Goal: Task Accomplishment & Management: Complete application form

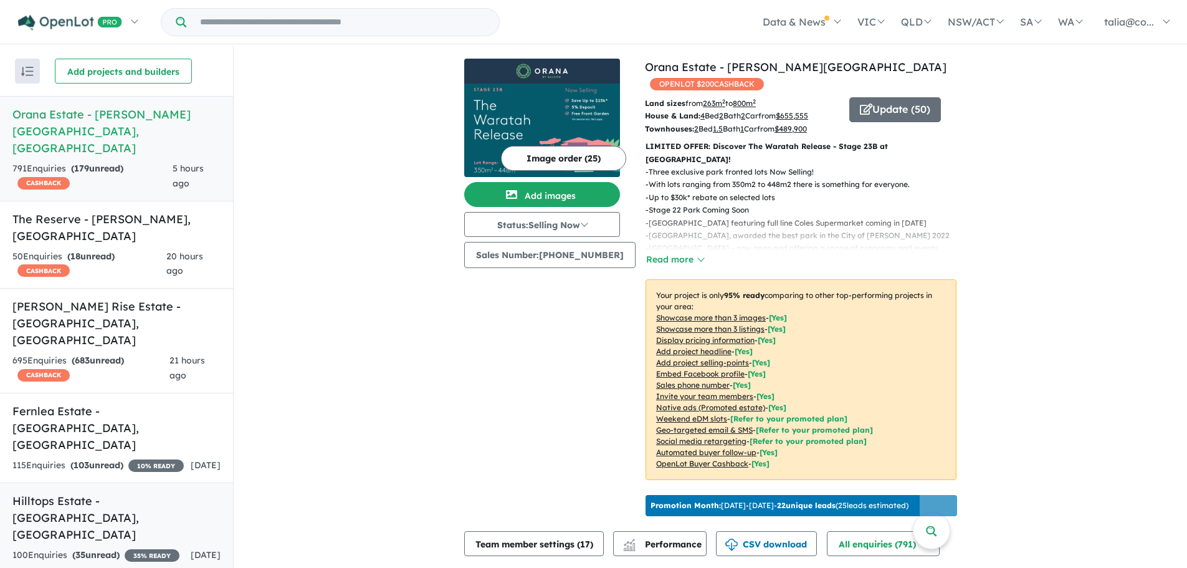
click at [109, 492] on h5 "Hilltops Estate - [GEOGRAPHIC_DATA] , [GEOGRAPHIC_DATA]" at bounding box center [116, 517] width 208 height 50
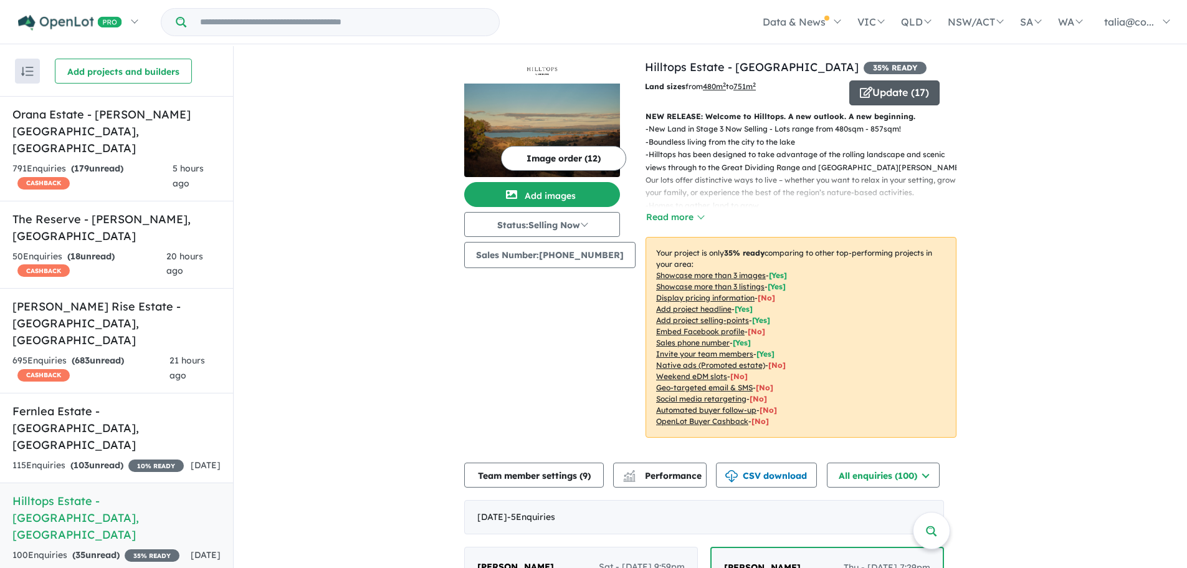
click at [909, 91] on button "Update ( 17 )" at bounding box center [894, 92] width 90 height 25
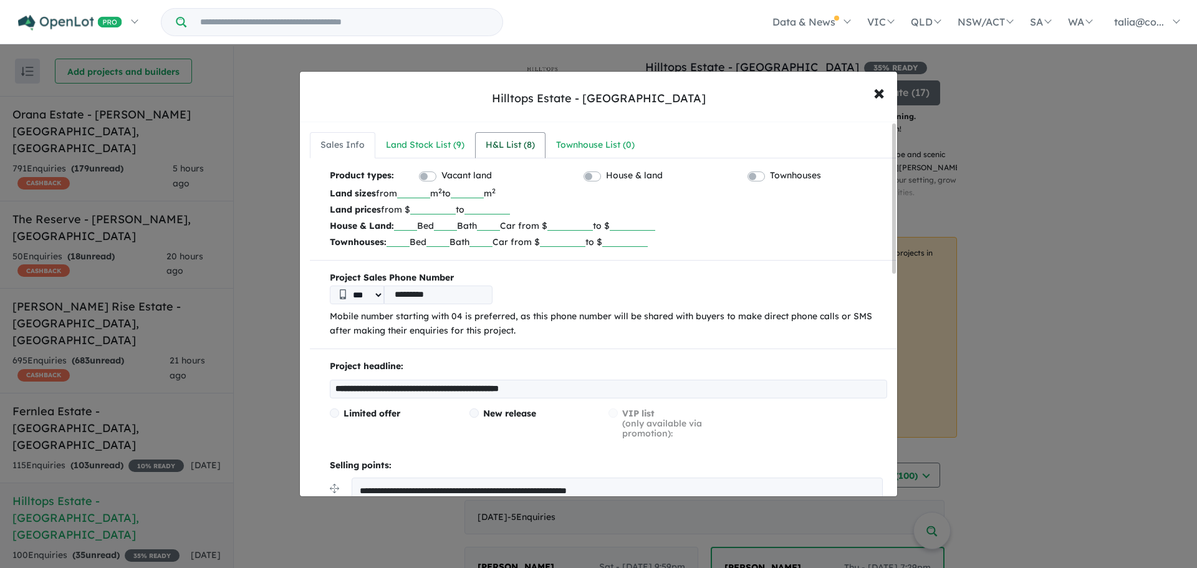
click at [517, 147] on div "H&L List ( 8 )" at bounding box center [510, 145] width 49 height 15
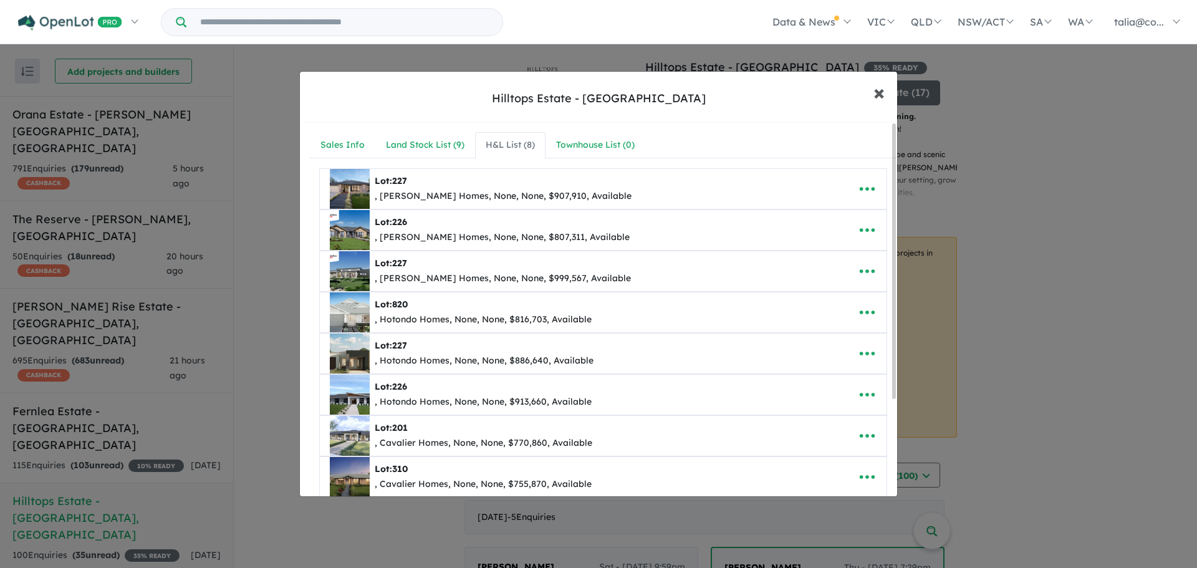
click at [871, 92] on button "× Close" at bounding box center [879, 92] width 36 height 34
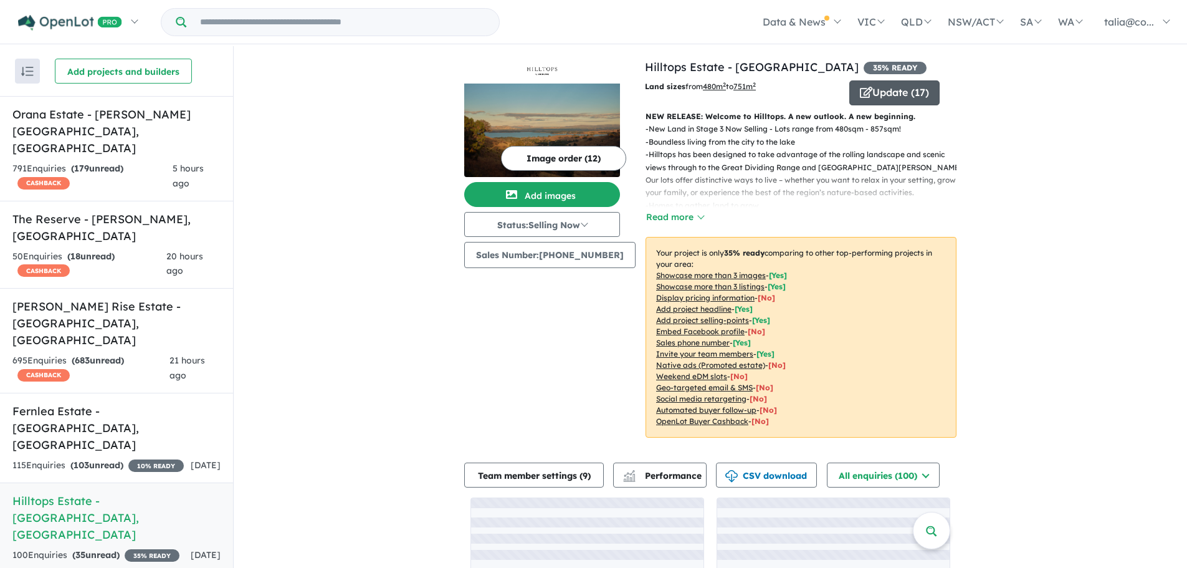
click at [866, 97] on button "Update ( 17 )" at bounding box center [894, 92] width 90 height 25
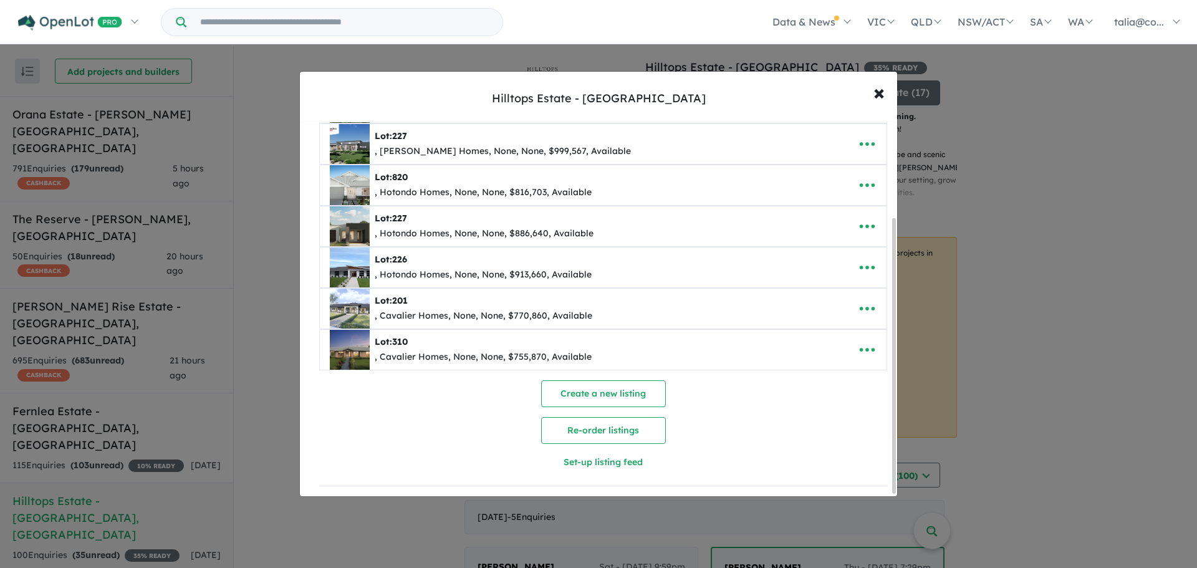
scroll to position [132, 0]
click at [593, 380] on button "Create a new listing" at bounding box center [603, 393] width 125 height 27
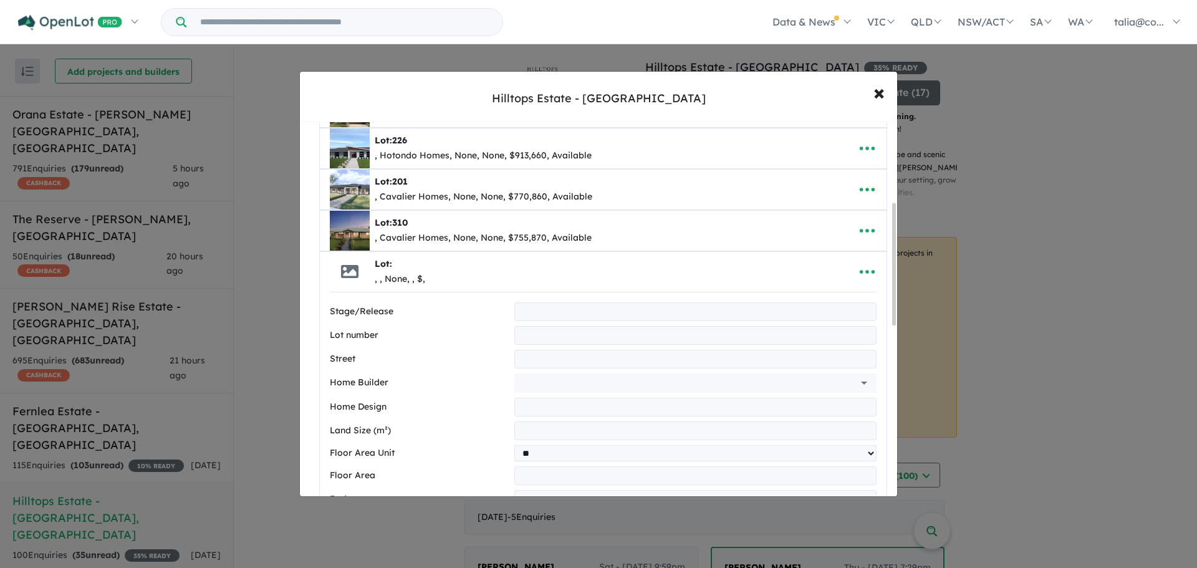
drag, startPoint x: 519, startPoint y: 329, endPoint x: 524, endPoint y: 322, distance: 8.9
click at [519, 329] on input "text" at bounding box center [695, 335] width 362 height 19
click at [529, 316] on input "text" at bounding box center [695, 311] width 362 height 19
click at [524, 332] on input "text" at bounding box center [695, 335] width 362 height 19
type input "***"
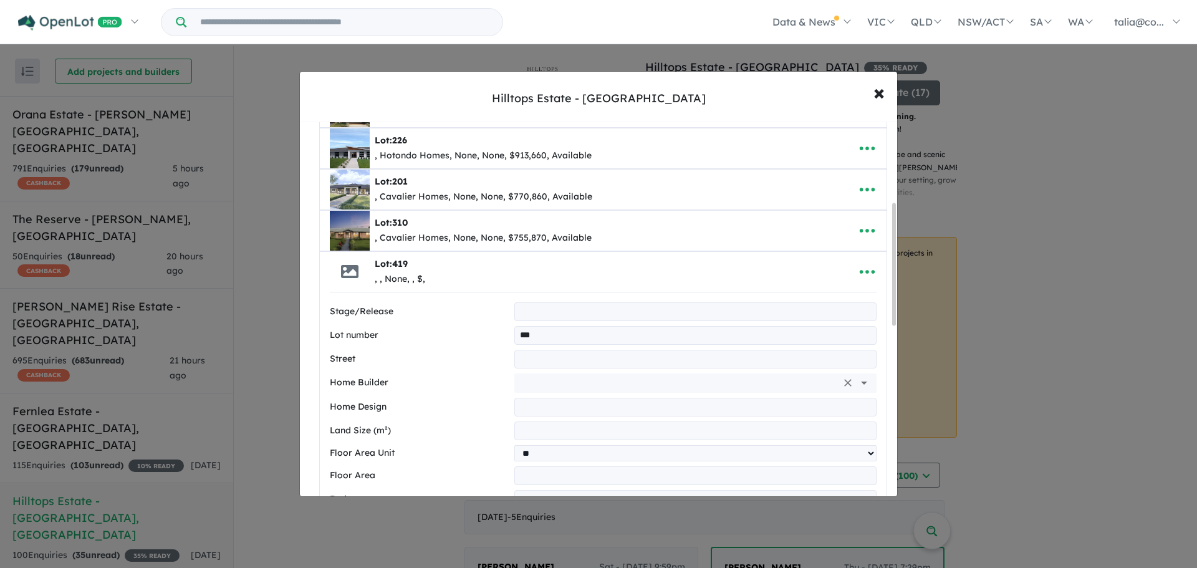
click at [550, 382] on input "text" at bounding box center [677, 382] width 317 height 19
type input "******"
click at [841, 383] on icon "Clear" at bounding box center [847, 382] width 12 height 12
click at [538, 406] on input "text" at bounding box center [695, 407] width 362 height 19
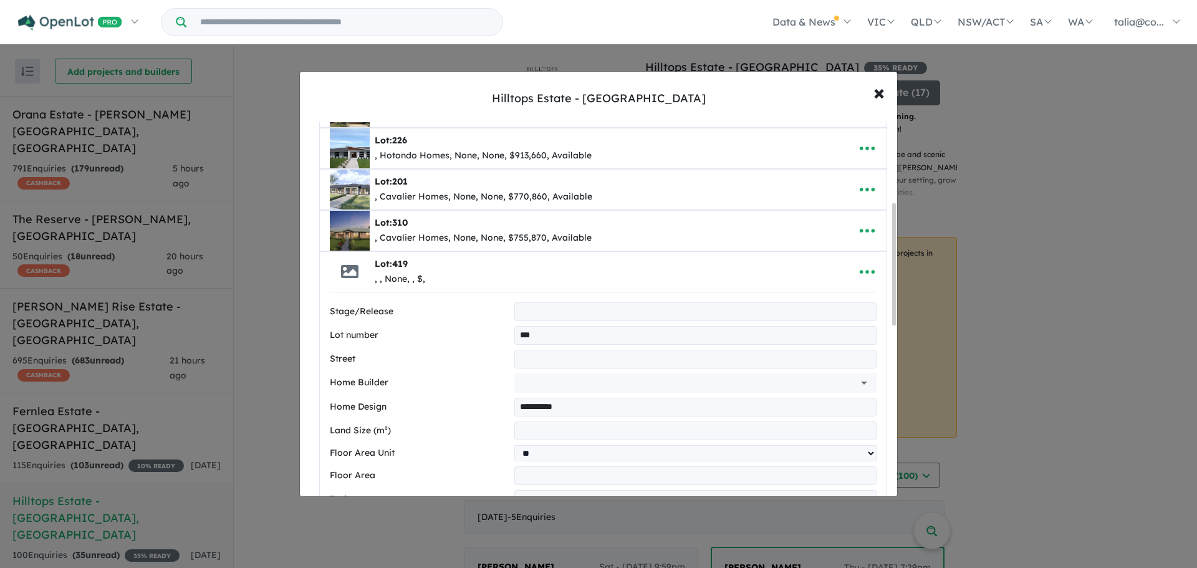
type input "**********"
click at [532, 429] on input "number" at bounding box center [695, 430] width 362 height 19
type input "***"
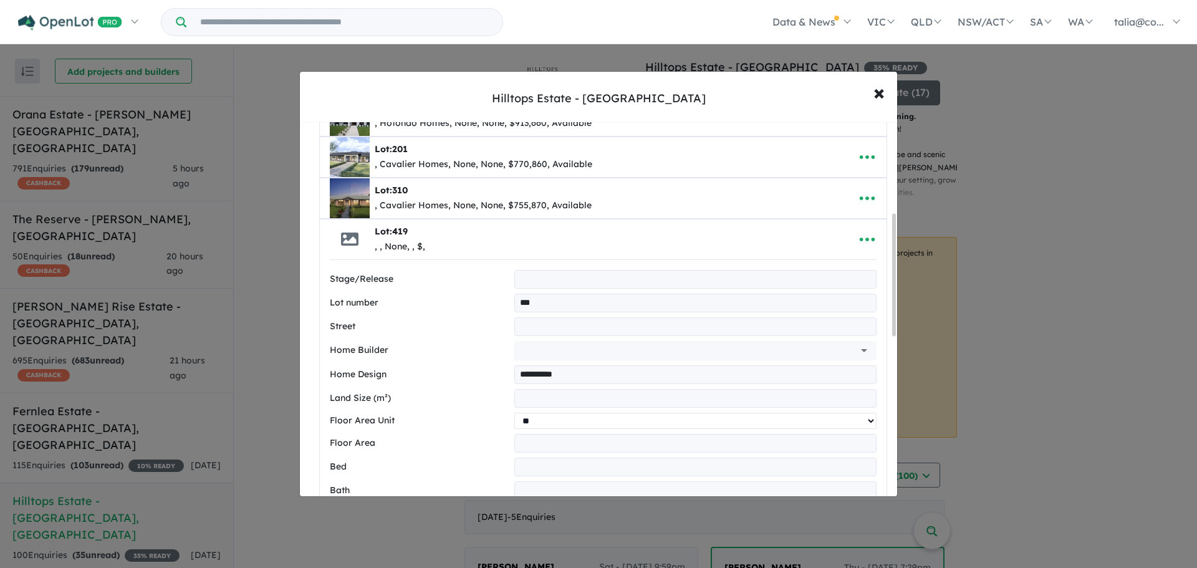
scroll to position [309, 0]
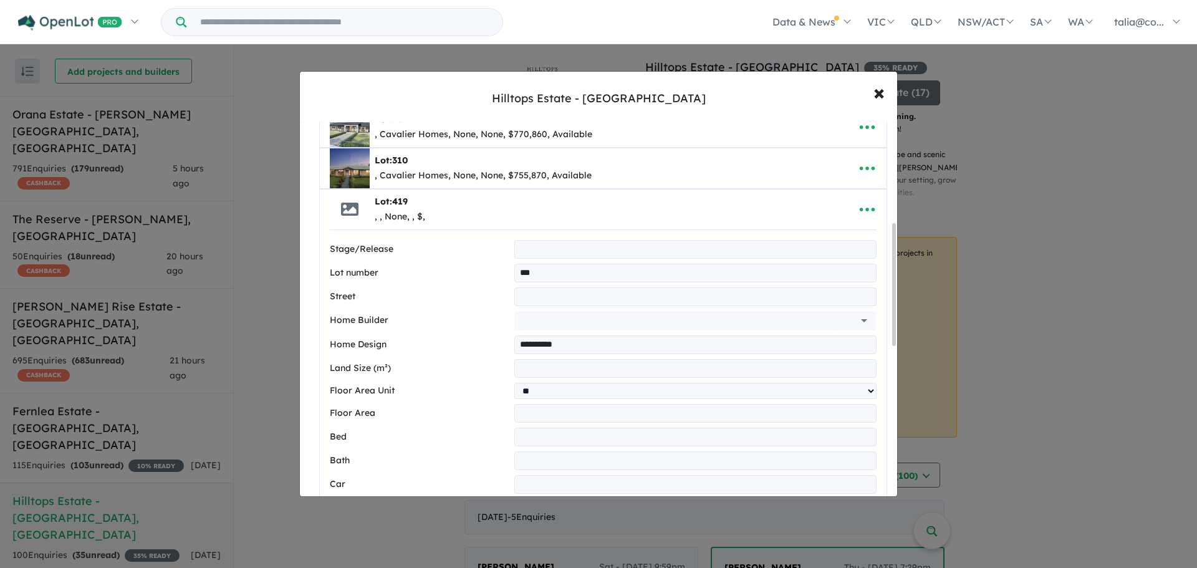
click at [557, 408] on input "number" at bounding box center [695, 413] width 362 height 19
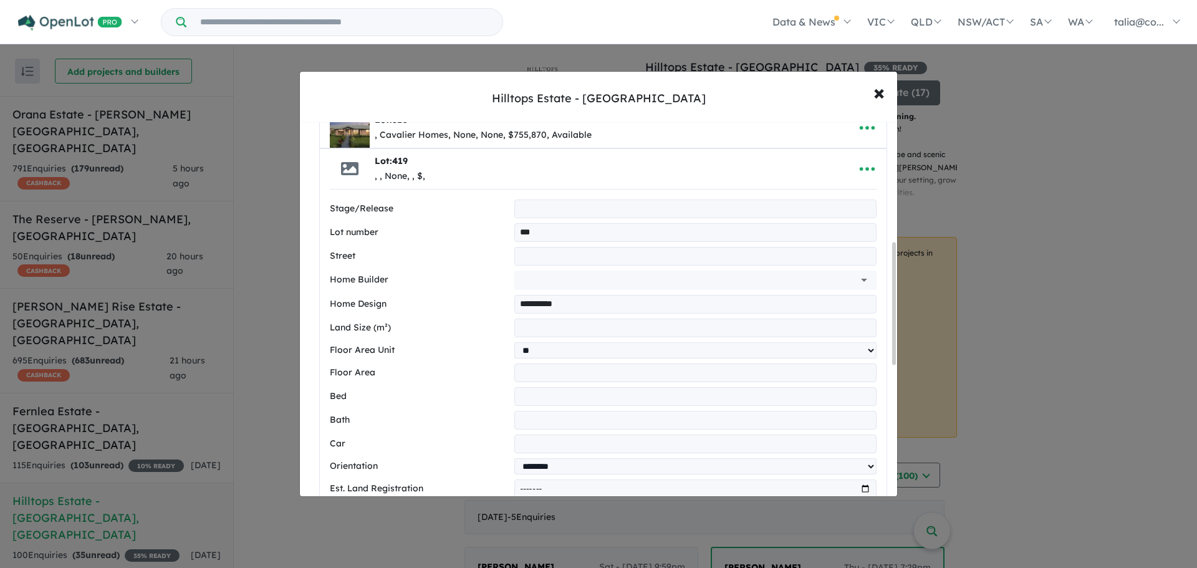
scroll to position [371, 0]
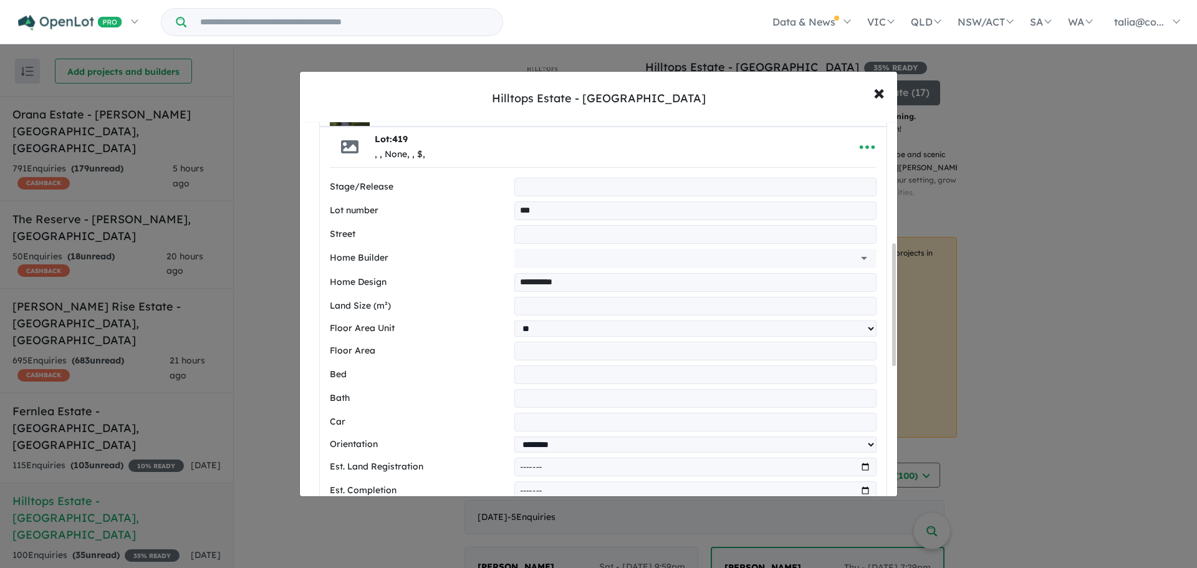
type input "******"
click at [542, 375] on input "number" at bounding box center [695, 374] width 362 height 19
type input "*"
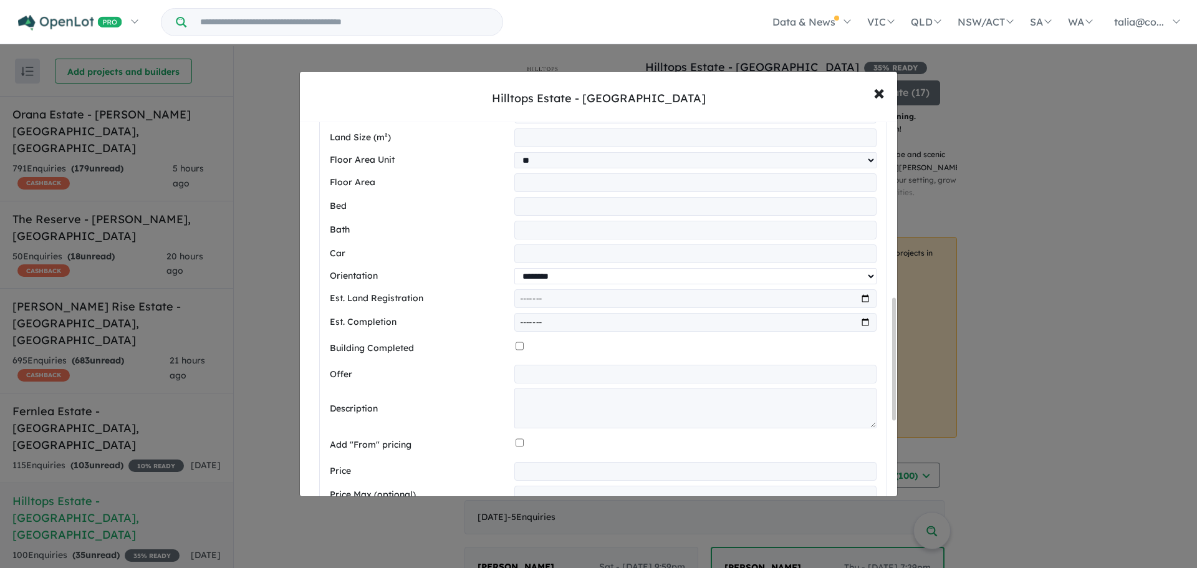
scroll to position [620, 0]
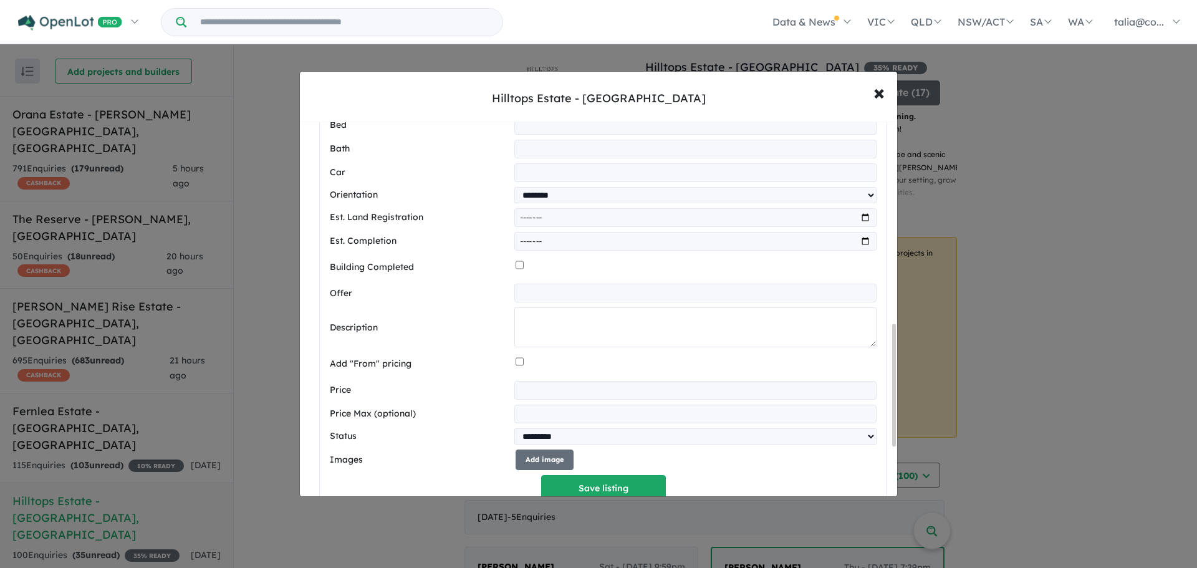
click at [562, 320] on textarea at bounding box center [695, 327] width 362 height 40
click at [523, 366] on div at bounding box center [695, 364] width 361 height 24
click at [527, 398] on input "number" at bounding box center [695, 390] width 362 height 19
type input "******"
click at [576, 310] on div "**********" at bounding box center [603, 214] width 547 height 573
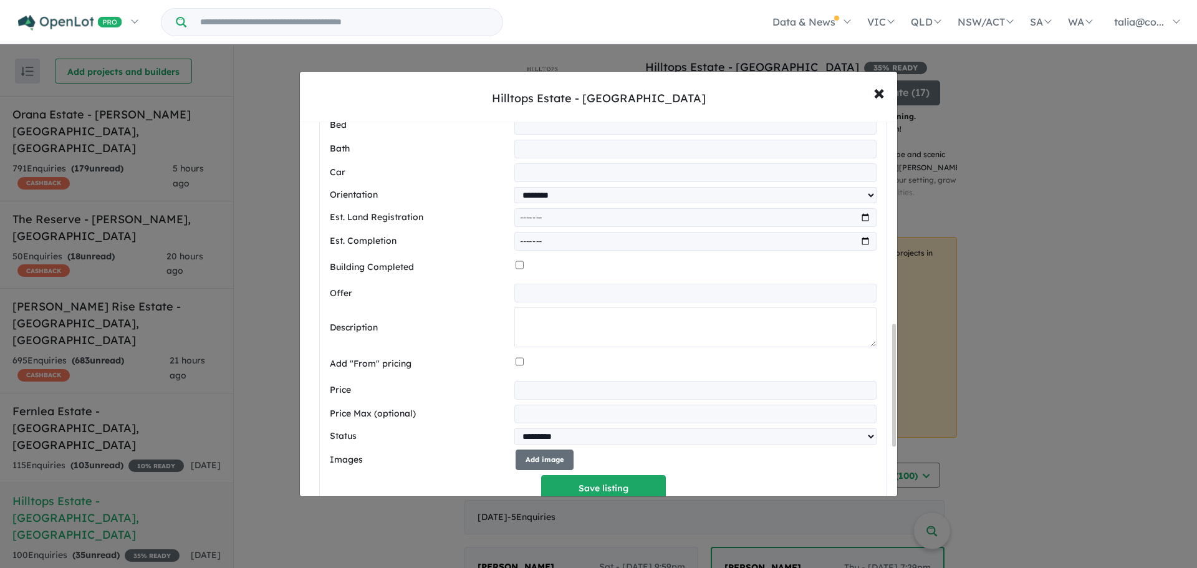
click at [583, 339] on textarea at bounding box center [695, 327] width 362 height 40
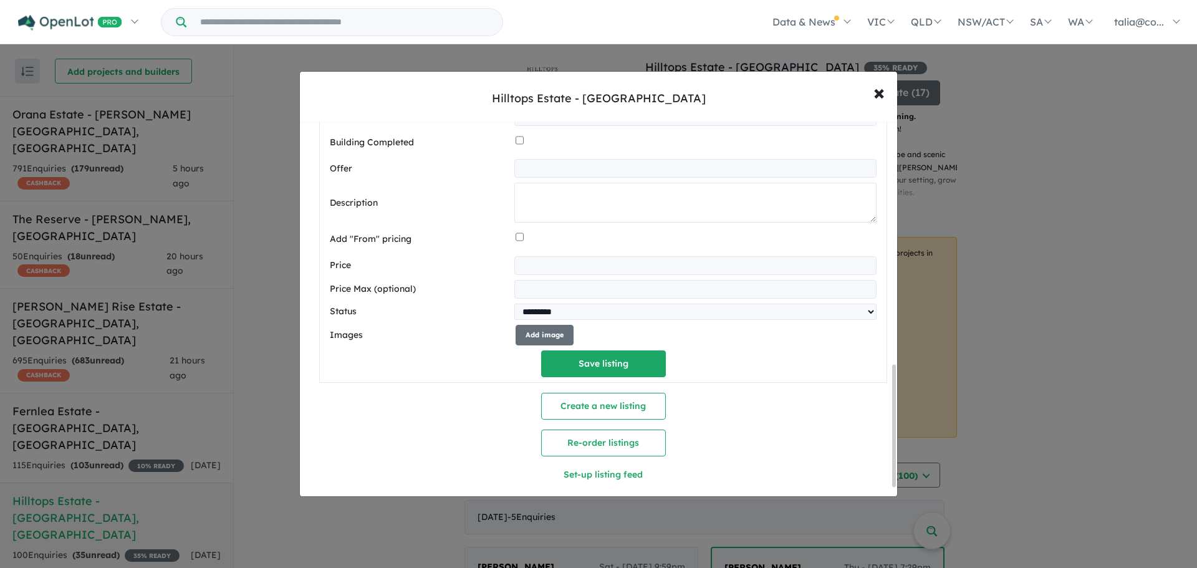
scroll to position [770, 0]
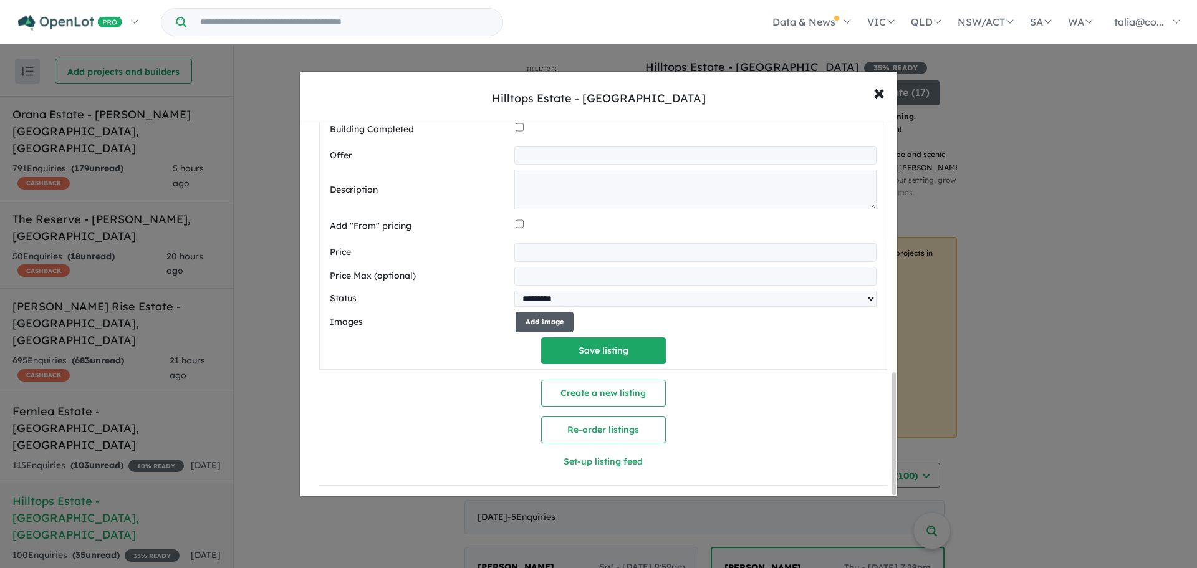
click at [541, 312] on button "Add image" at bounding box center [544, 322] width 58 height 21
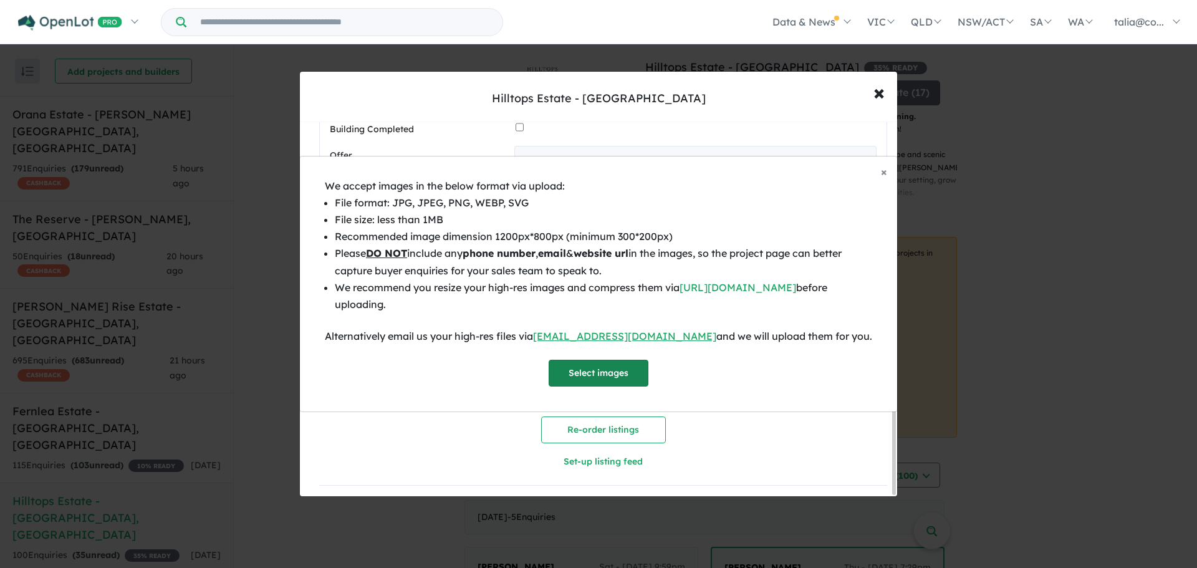
click at [601, 363] on button "Select images" at bounding box center [598, 373] width 100 height 27
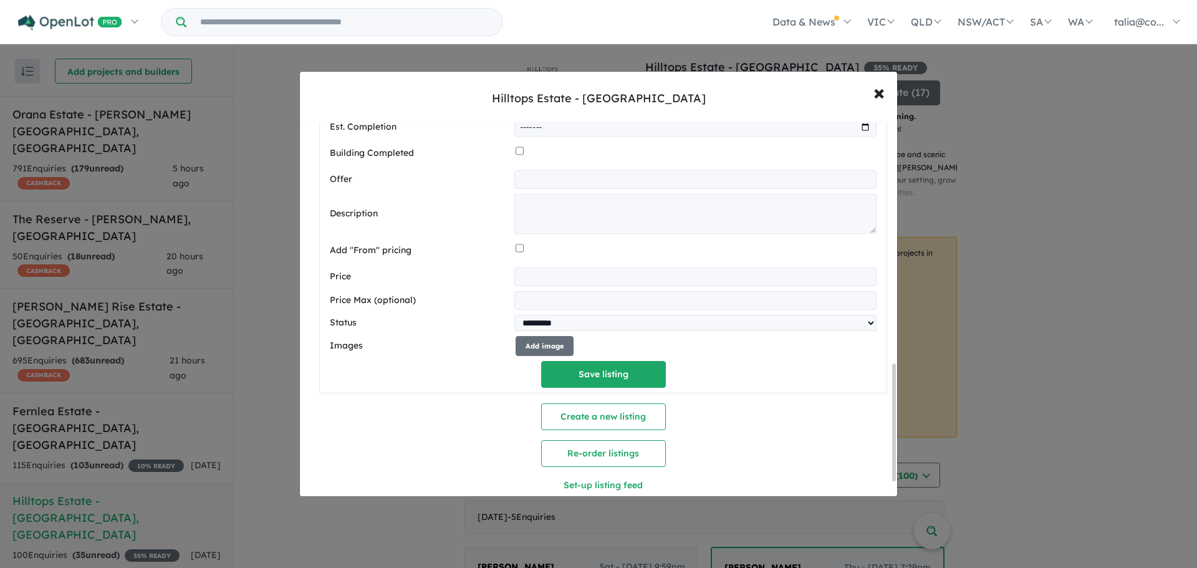
scroll to position [821, 0]
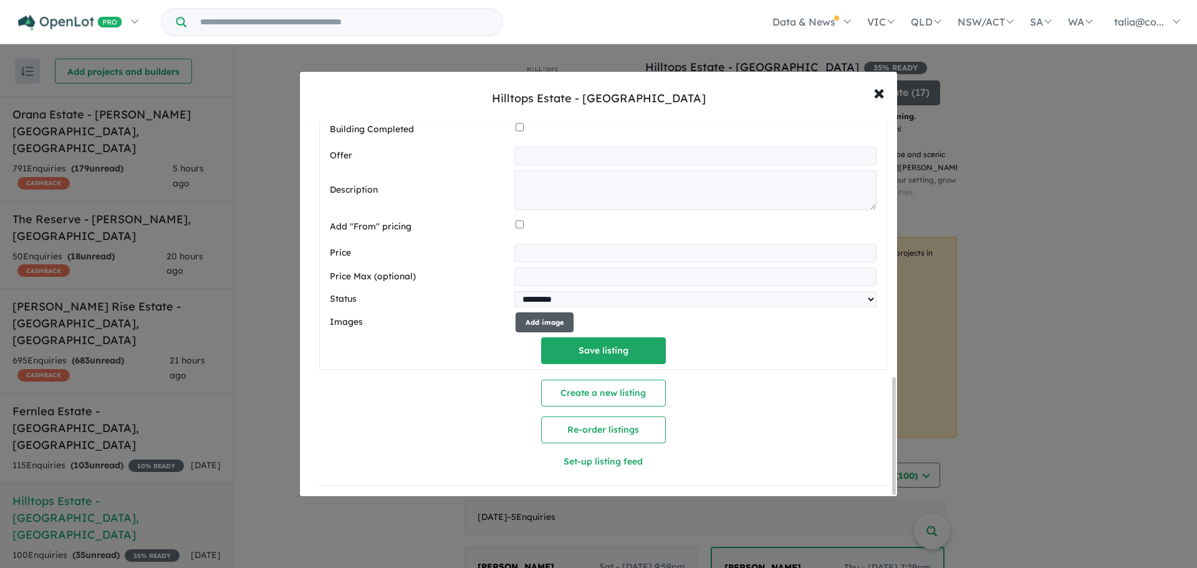
click at [546, 318] on button "Add image" at bounding box center [544, 322] width 58 height 21
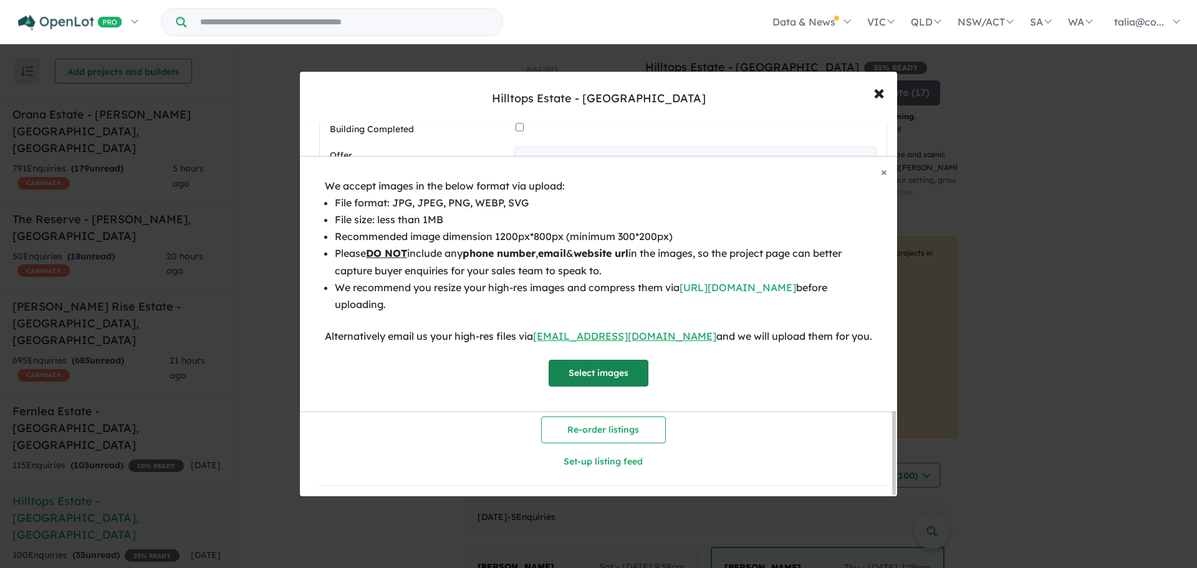
click at [600, 366] on button "Select images" at bounding box center [598, 373] width 100 height 27
click at [574, 380] on button "Select images" at bounding box center [598, 373] width 100 height 27
click at [598, 362] on button "Select images" at bounding box center [598, 373] width 100 height 27
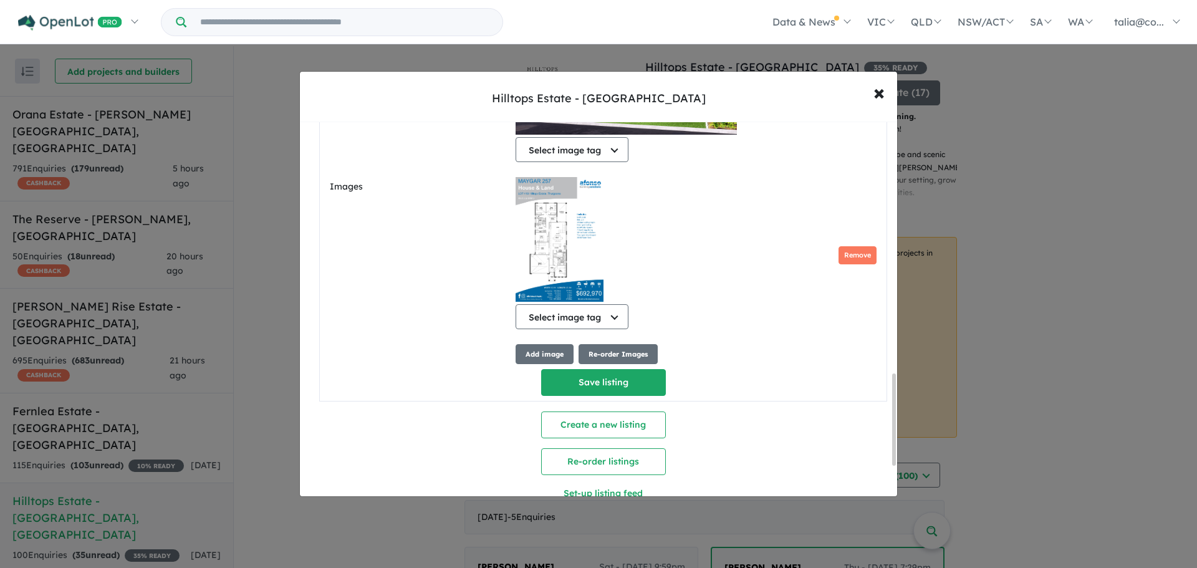
scroll to position [1033, 0]
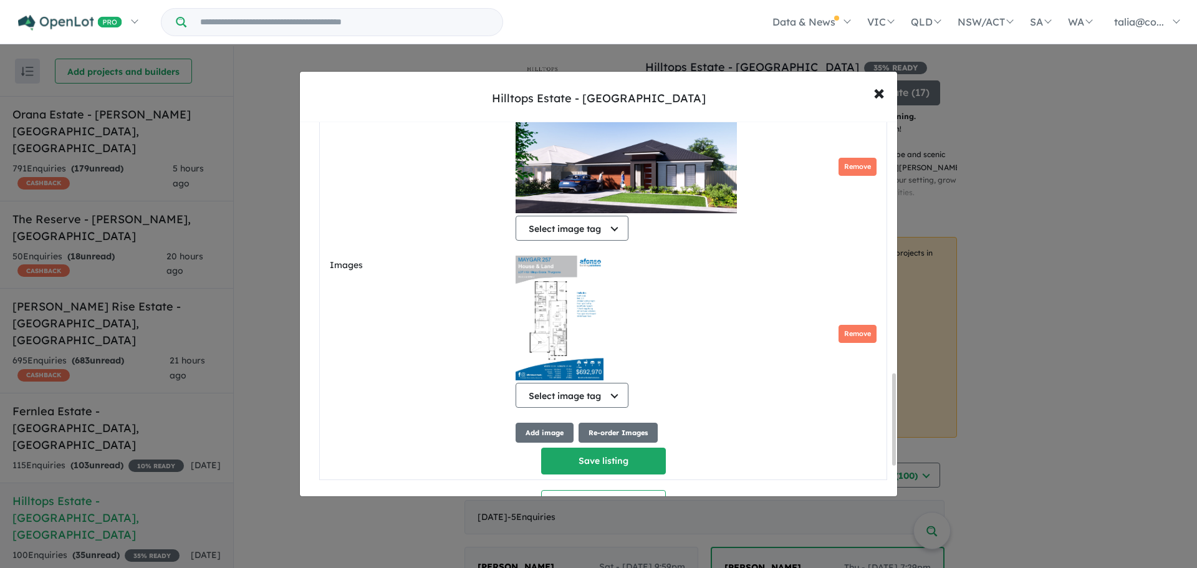
click at [588, 246] on div "Select image tag Select image tag Floorplan Aerial Location Map Masterplan Life…" at bounding box center [626, 167] width 222 height 157
click at [580, 239] on button "Select image tag" at bounding box center [571, 228] width 113 height 25
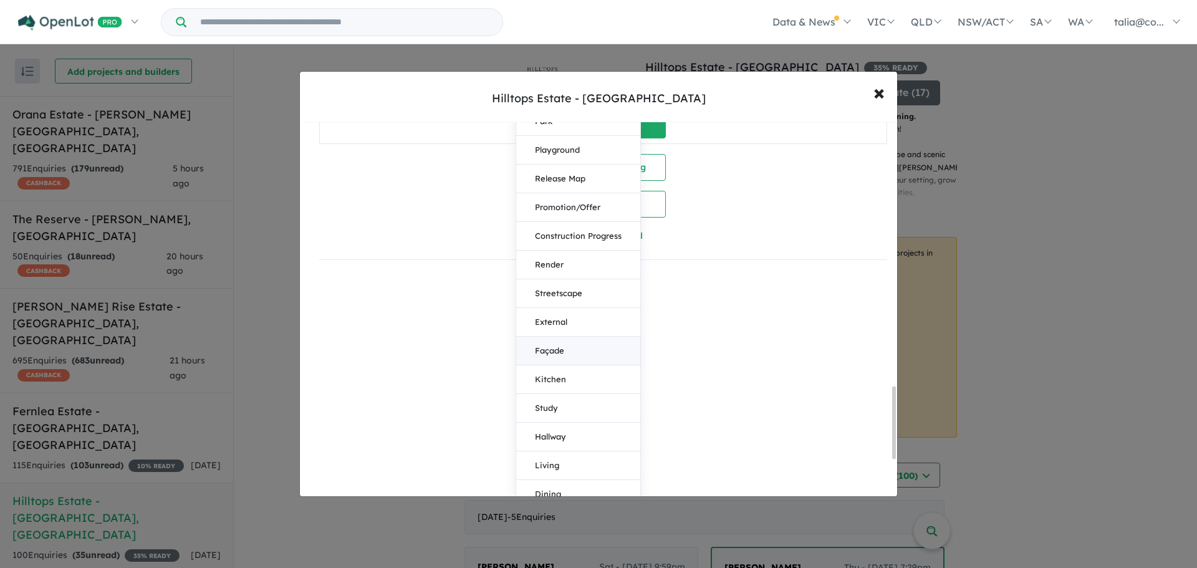
click at [567, 353] on button "Façade" at bounding box center [578, 351] width 124 height 29
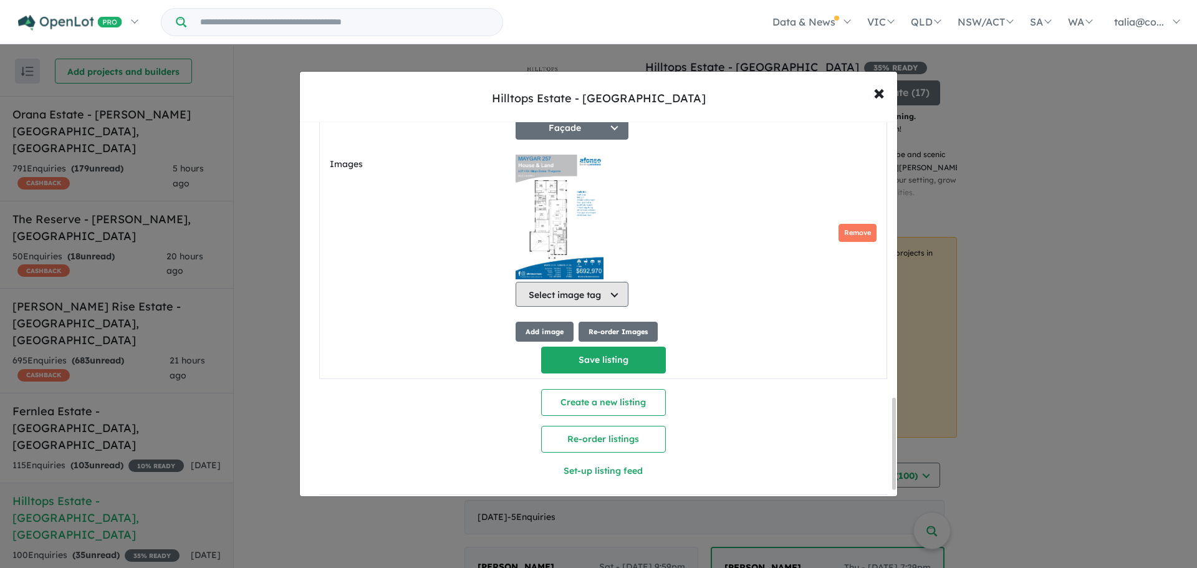
click at [585, 307] on button "Select image tag" at bounding box center [571, 294] width 113 height 25
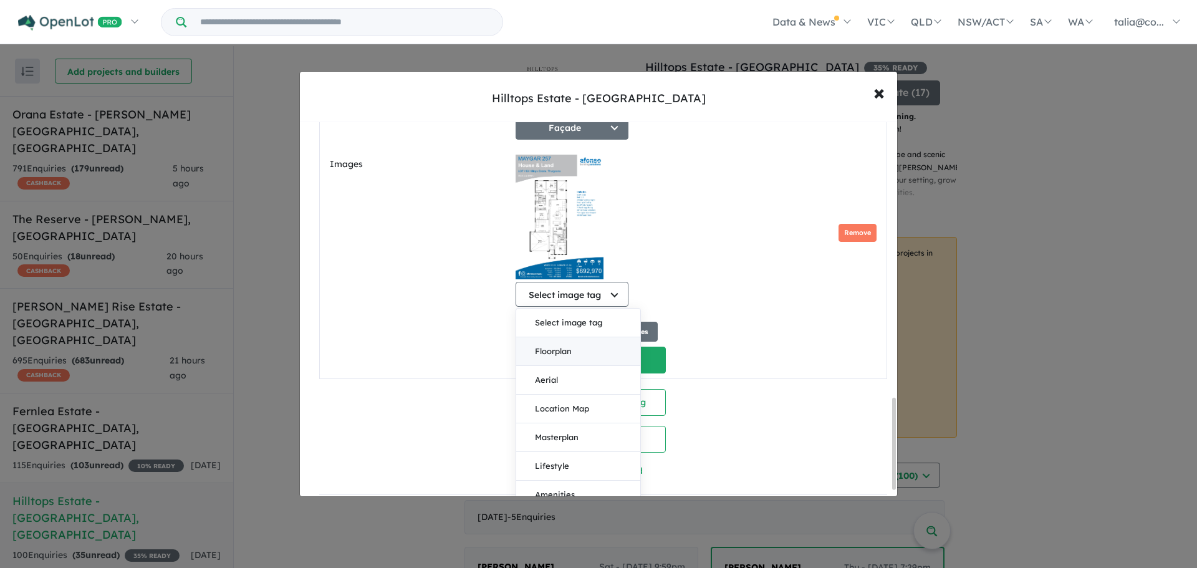
click at [567, 360] on button "Floorplan" at bounding box center [578, 351] width 124 height 29
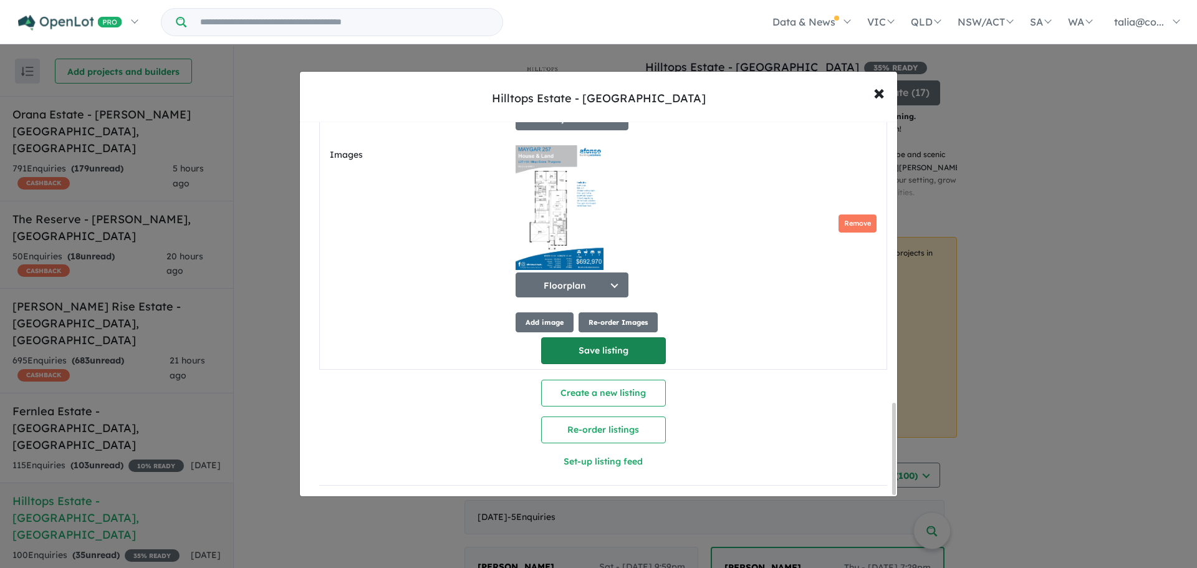
scroll to position [1155, 0]
click at [555, 322] on button "Add image" at bounding box center [544, 322] width 58 height 21
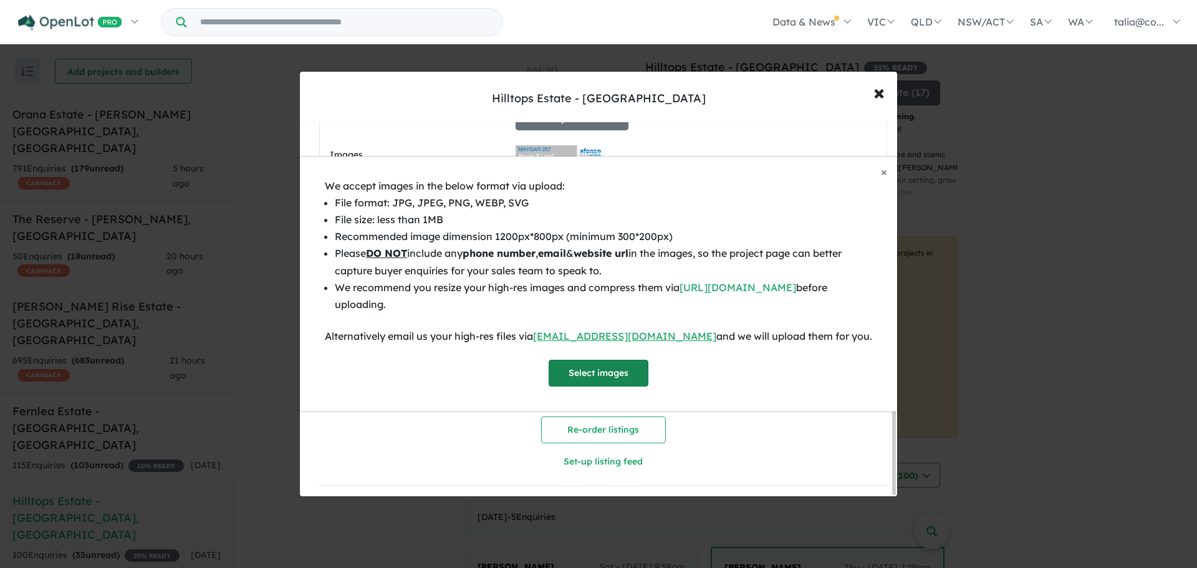
click at [611, 369] on button "Select images" at bounding box center [598, 373] width 100 height 27
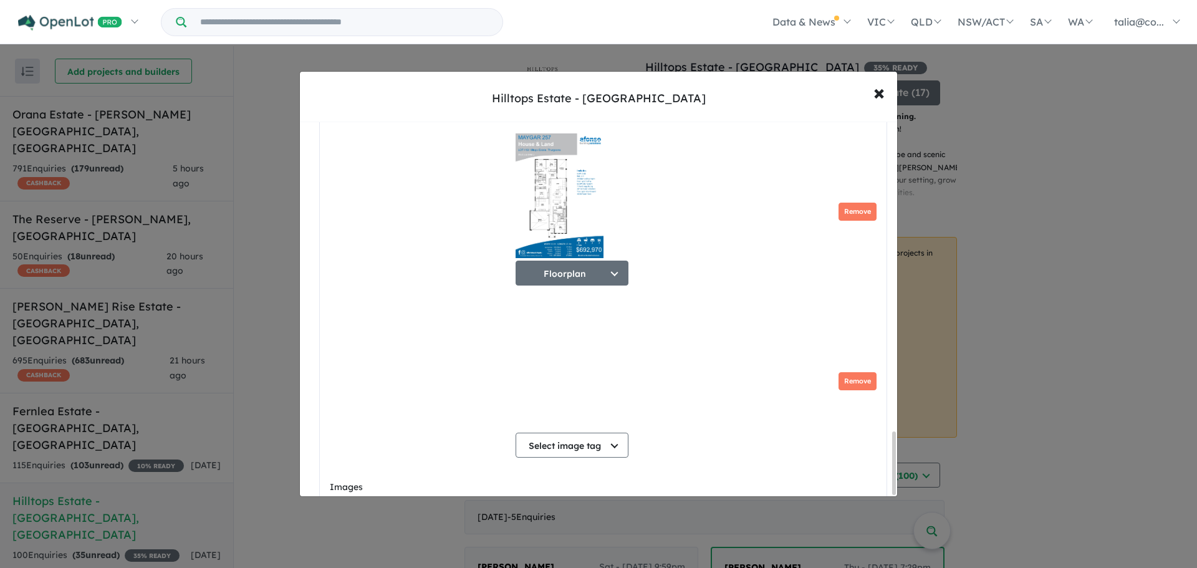
scroll to position [1839, 0]
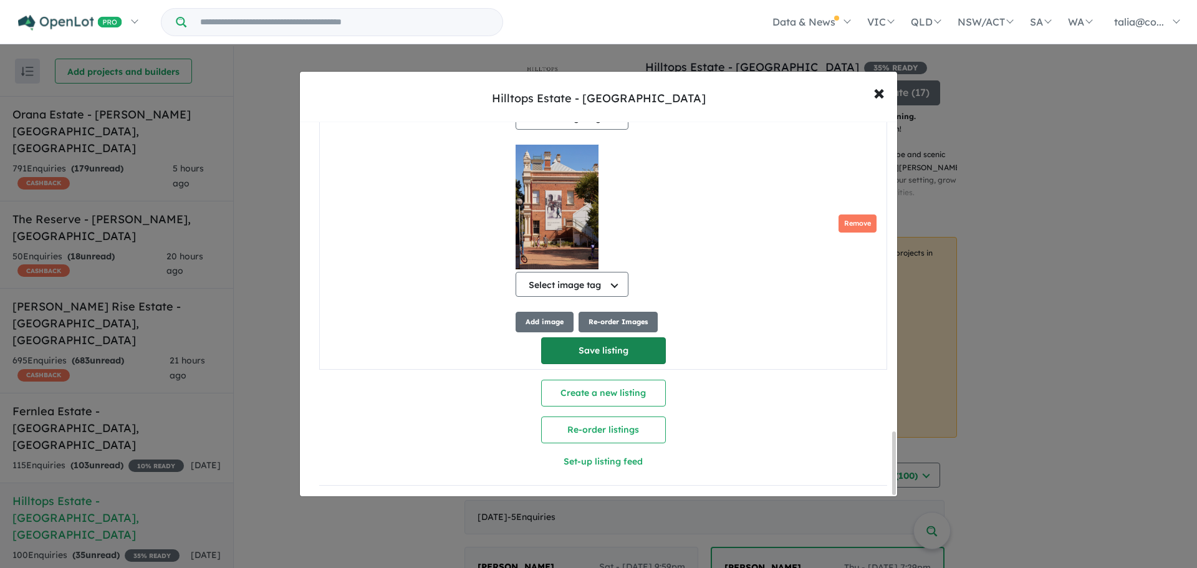
click at [596, 350] on button "Save listing" at bounding box center [603, 350] width 125 height 27
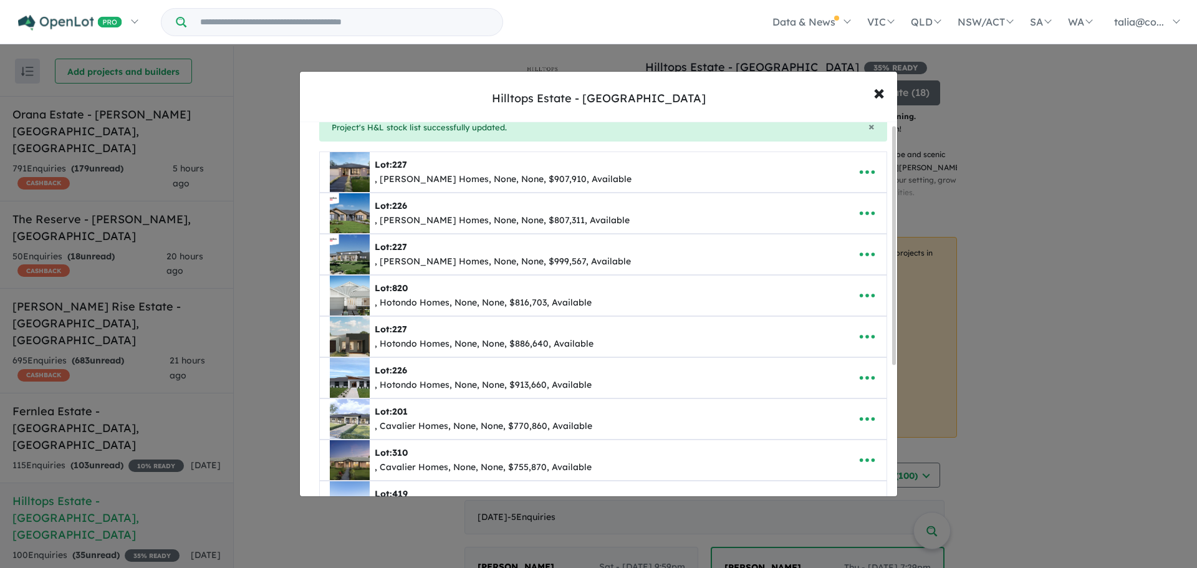
scroll to position [211, 0]
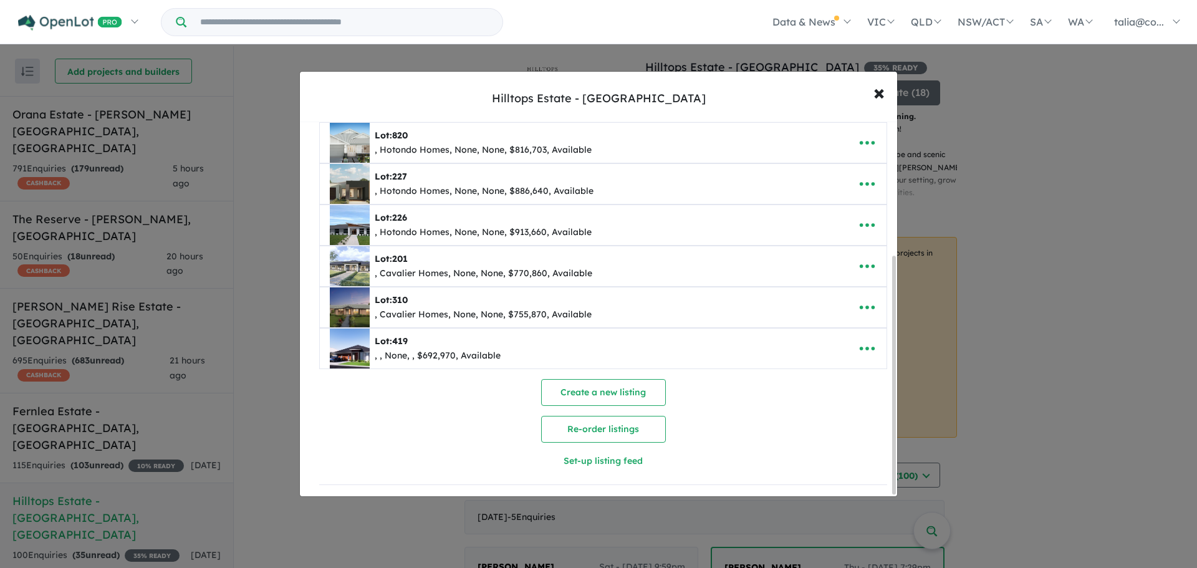
click at [412, 348] on div ", , None, , $692,970, Available" at bounding box center [438, 355] width 126 height 15
click at [848, 343] on button "button" at bounding box center [867, 348] width 39 height 29
click at [818, 380] on link "Edit" at bounding box center [839, 379] width 92 height 29
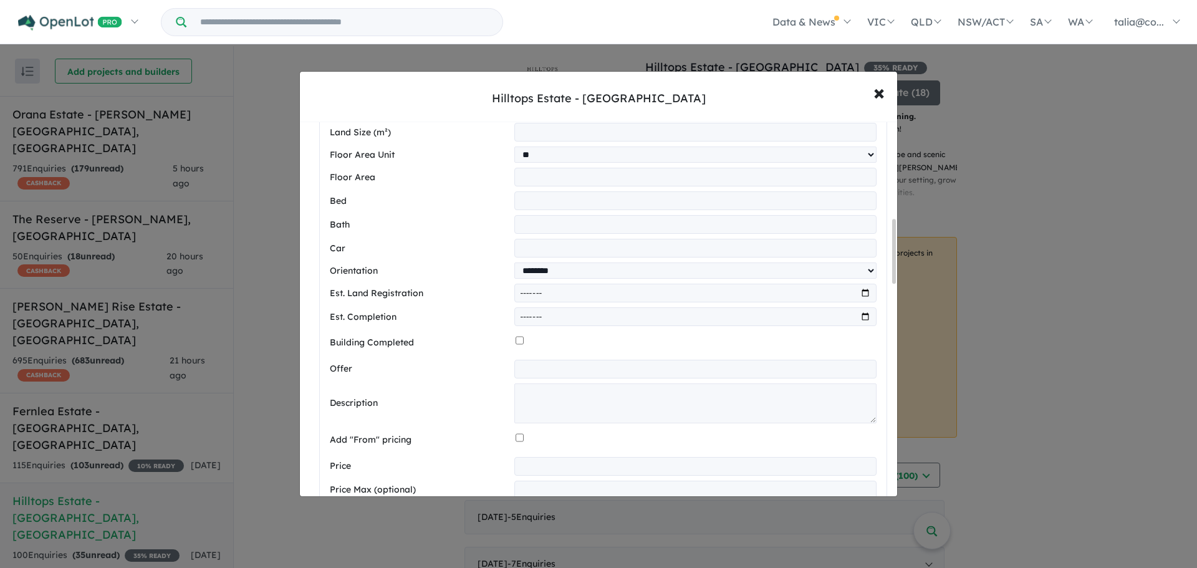
scroll to position [564, 0]
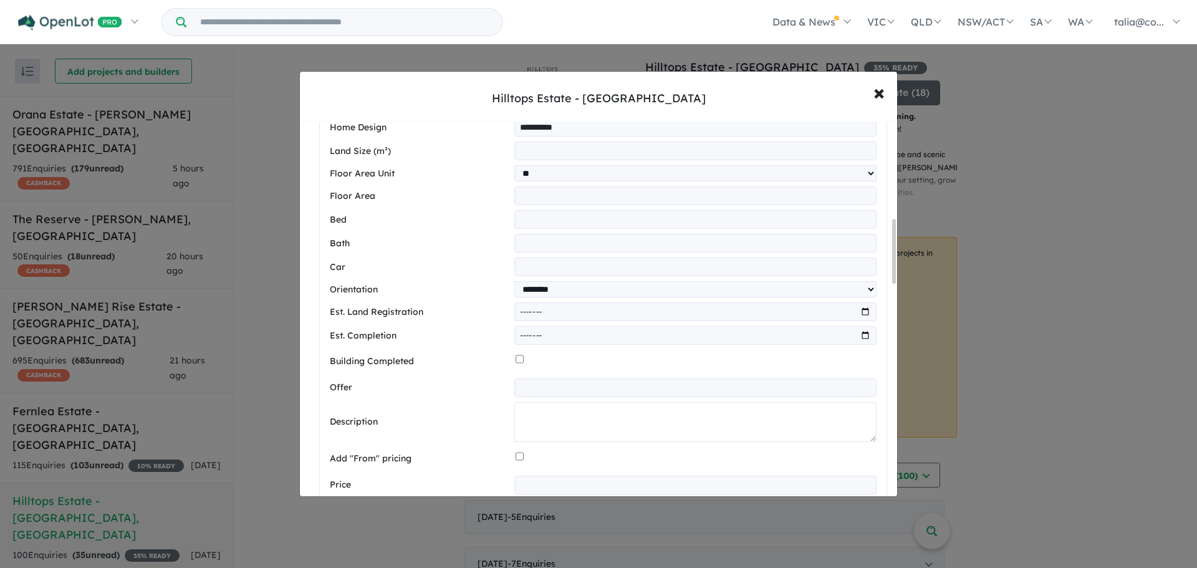
click at [596, 431] on textarea at bounding box center [695, 422] width 362 height 40
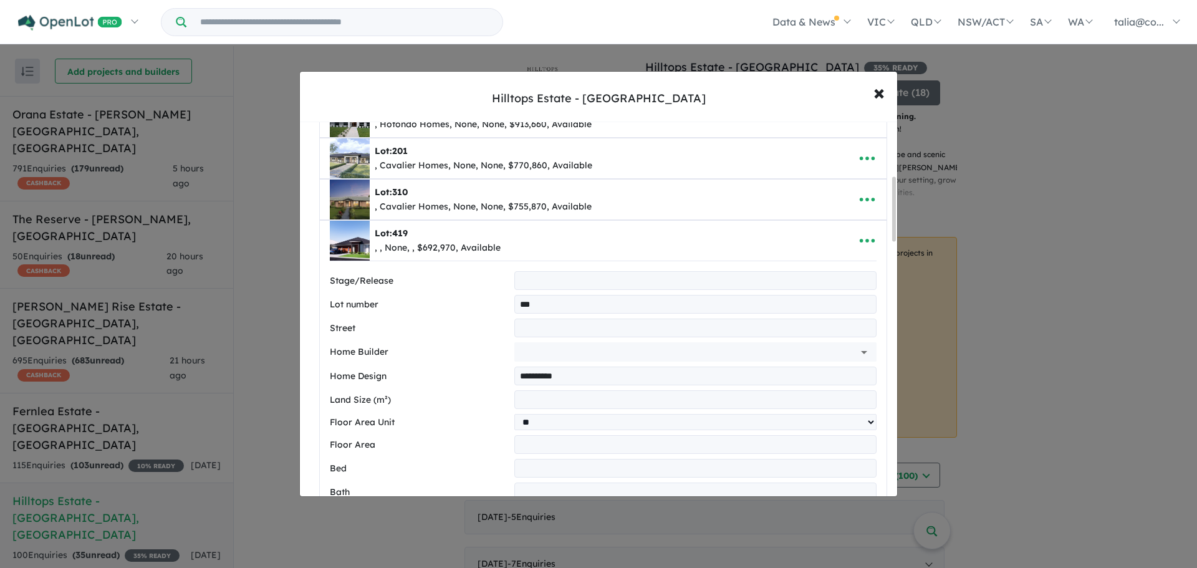
scroll to position [315, 0]
click at [879, 88] on span "×" at bounding box center [878, 92] width 11 height 27
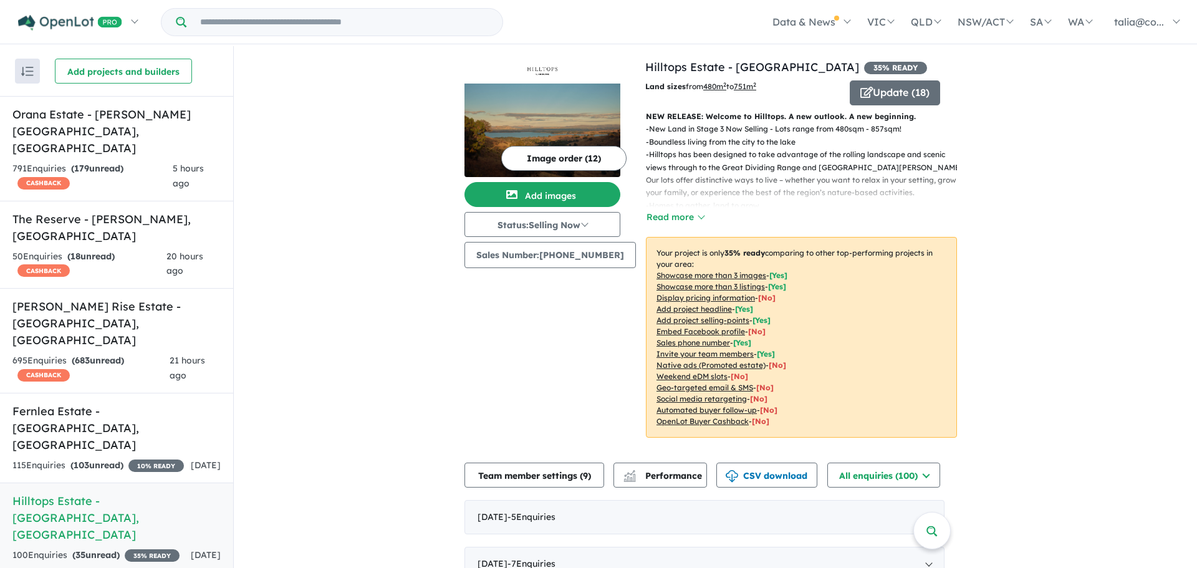
scroll to position [0, 0]
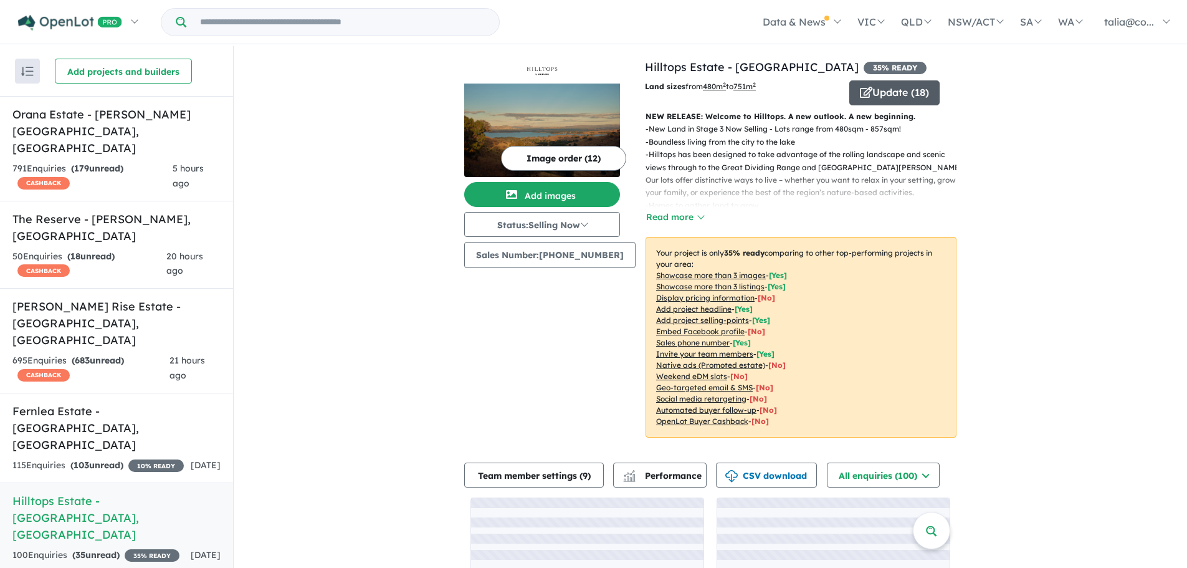
click at [866, 96] on button "Update ( 18 )" at bounding box center [894, 92] width 90 height 25
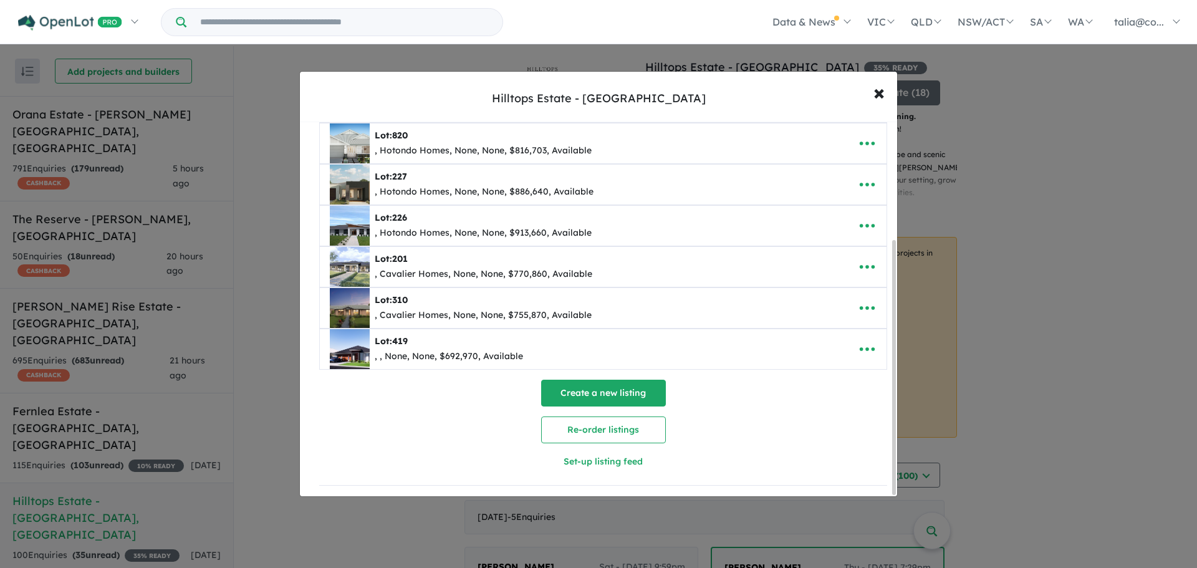
click at [585, 383] on button "Create a new listing" at bounding box center [603, 393] width 125 height 27
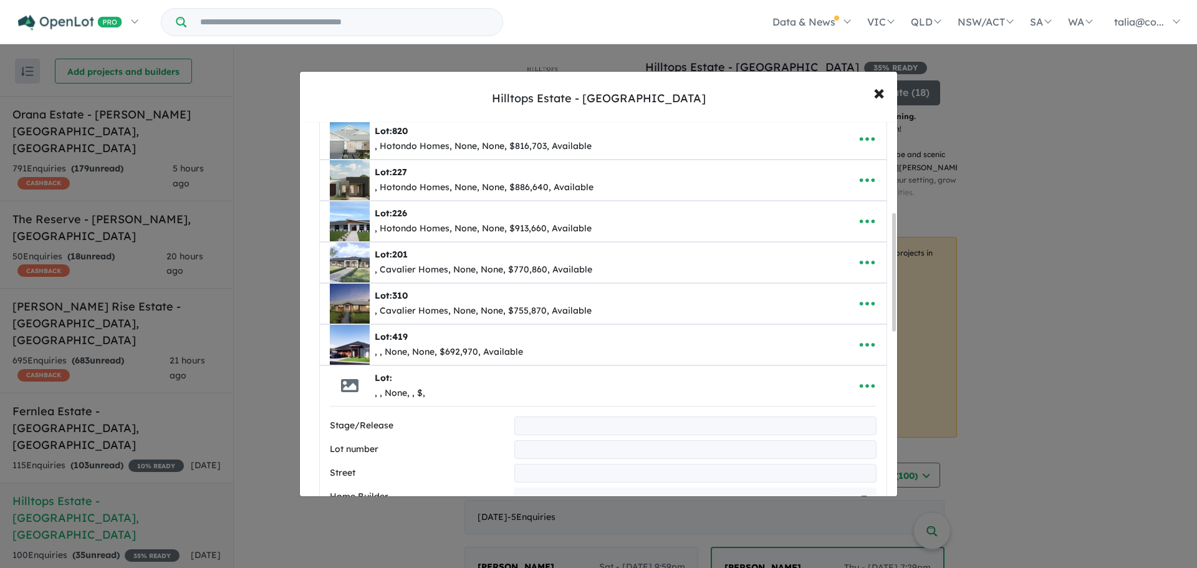
scroll to position [287, 0]
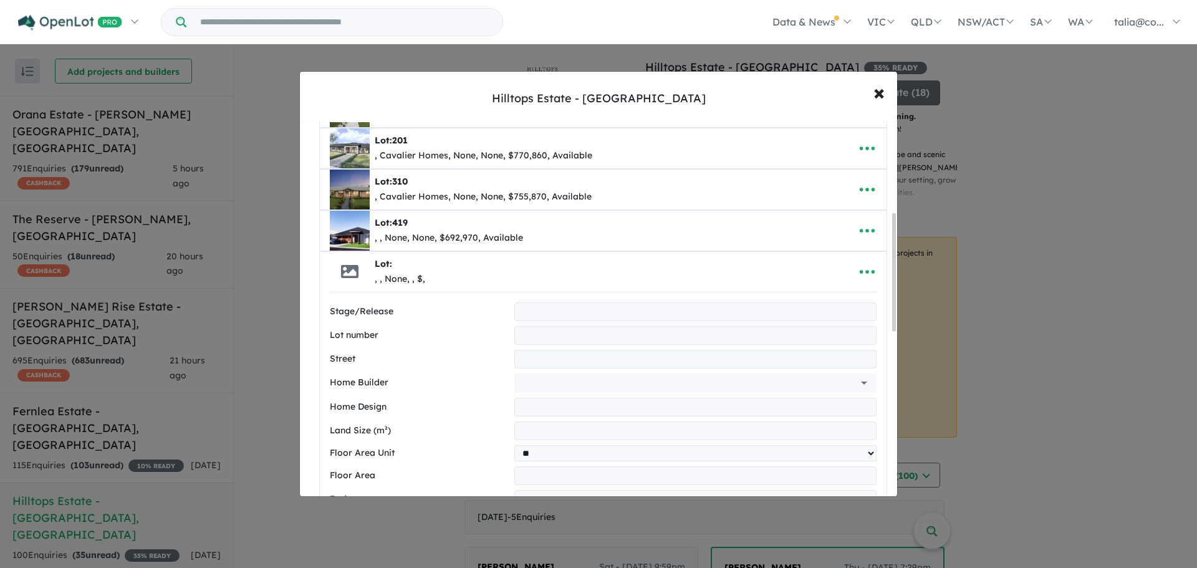
click at [570, 318] on input "text" at bounding box center [695, 311] width 362 height 19
click at [541, 337] on input "text" at bounding box center [695, 335] width 362 height 19
type input "***"
type input "**********"
click at [529, 409] on input "text" at bounding box center [695, 407] width 362 height 19
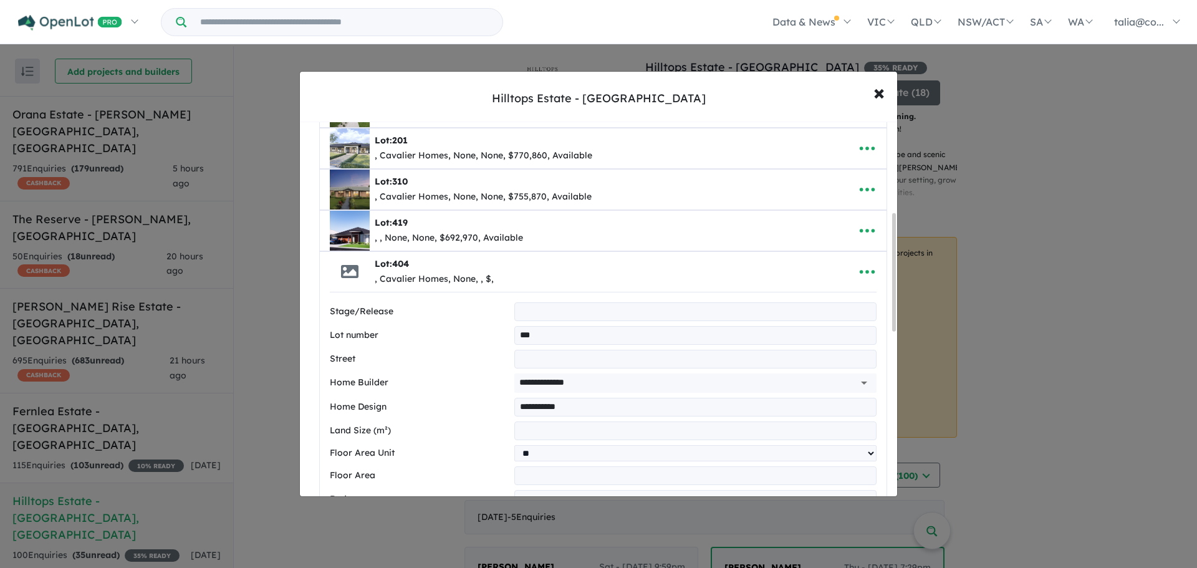
type input "**********"
type input "***"
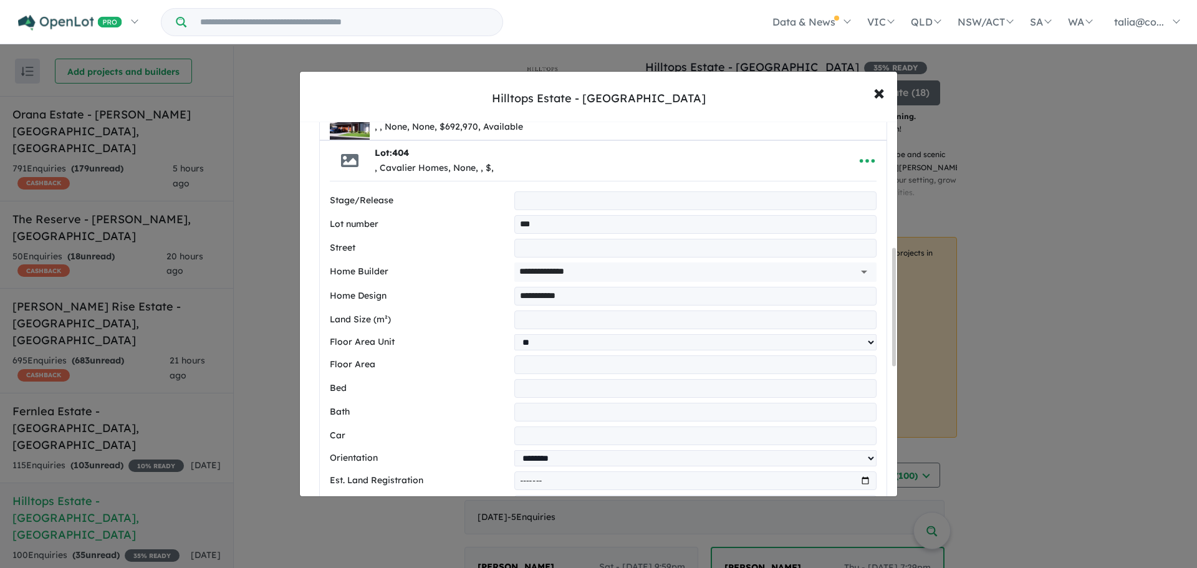
scroll to position [412, 0]
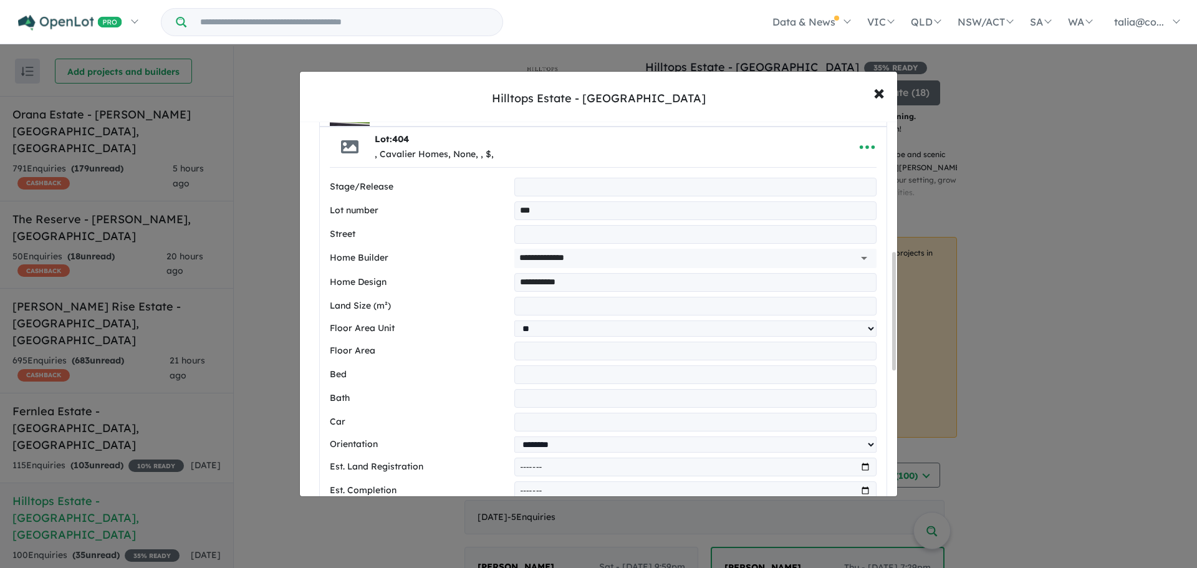
click at [553, 341] on div "**********" at bounding box center [603, 464] width 547 height 573
click at [550, 354] on input "number" at bounding box center [695, 351] width 362 height 19
type input "******"
type input "*"
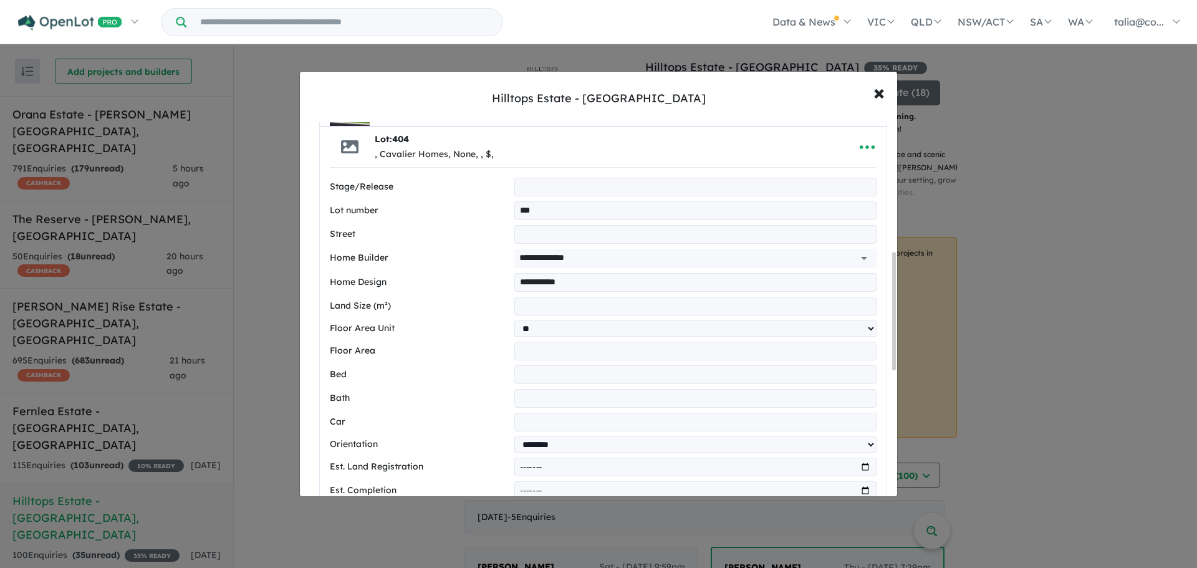
type input "*"
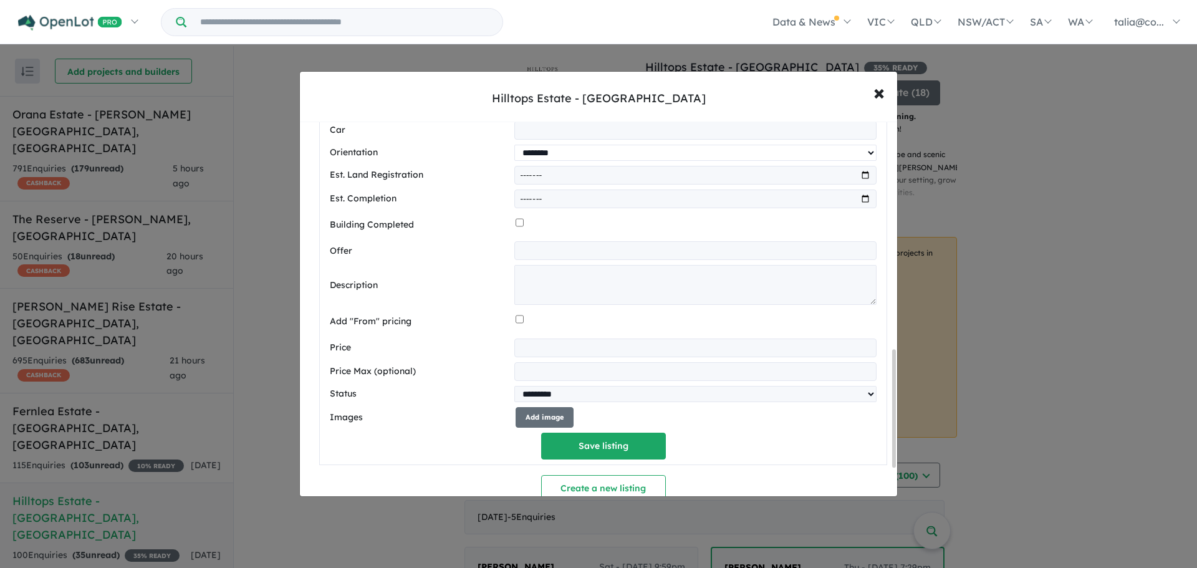
scroll to position [724, 0]
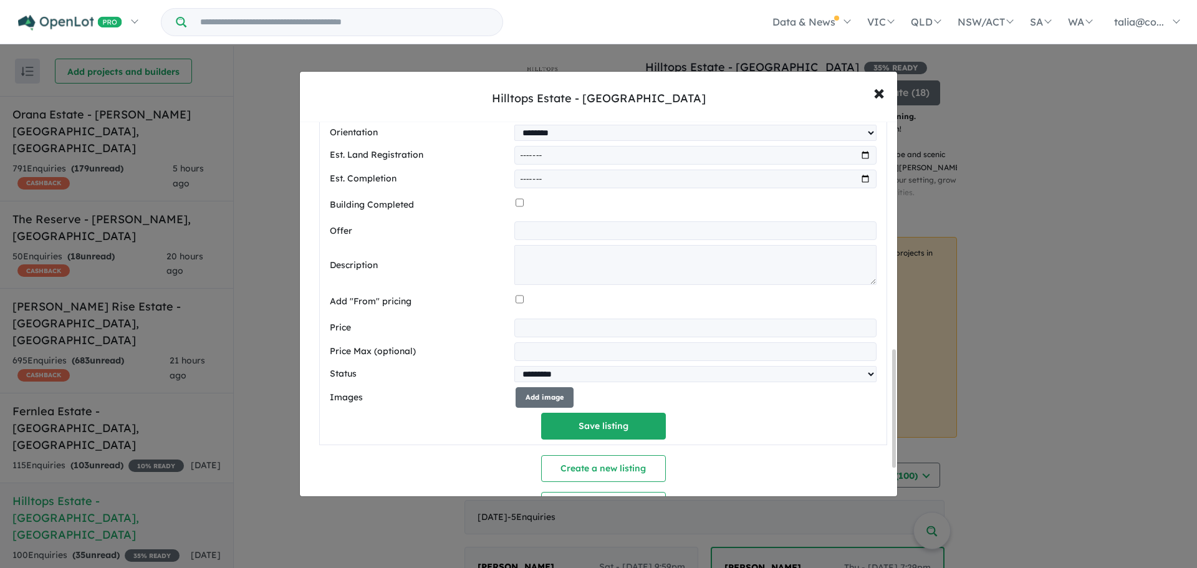
click at [535, 330] on input "number" at bounding box center [695, 327] width 362 height 19
type input "******"
click at [595, 429] on button "Save listing" at bounding box center [603, 426] width 125 height 27
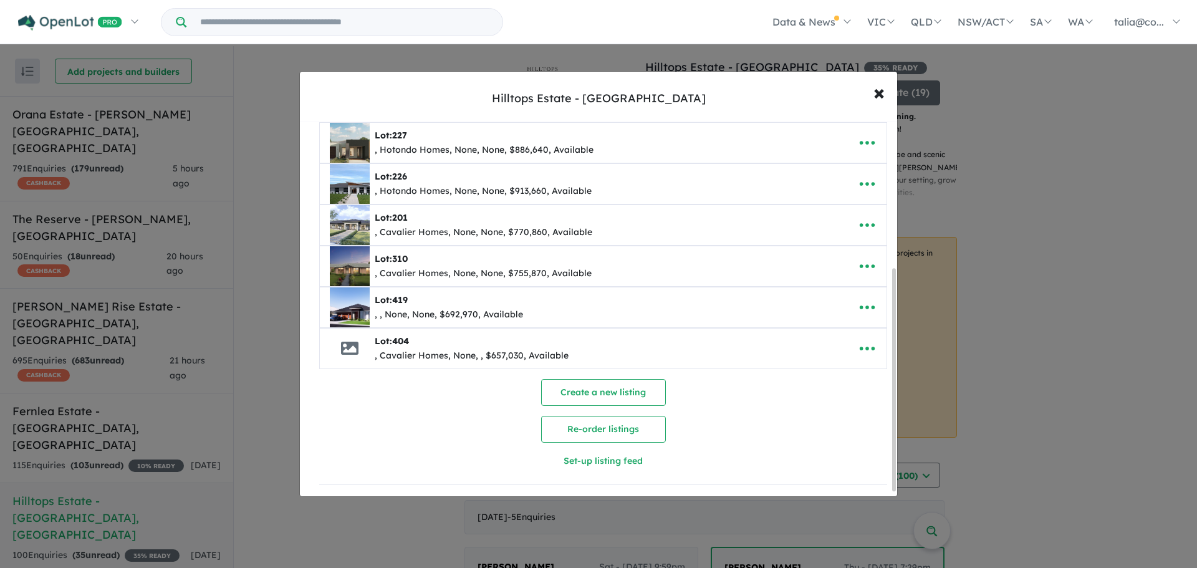
scroll to position [252, 0]
click at [355, 347] on icon at bounding box center [349, 348] width 17 height 17
click at [863, 347] on icon "button" at bounding box center [866, 349] width 15 height 4
click at [828, 365] on link "Edit" at bounding box center [839, 379] width 92 height 29
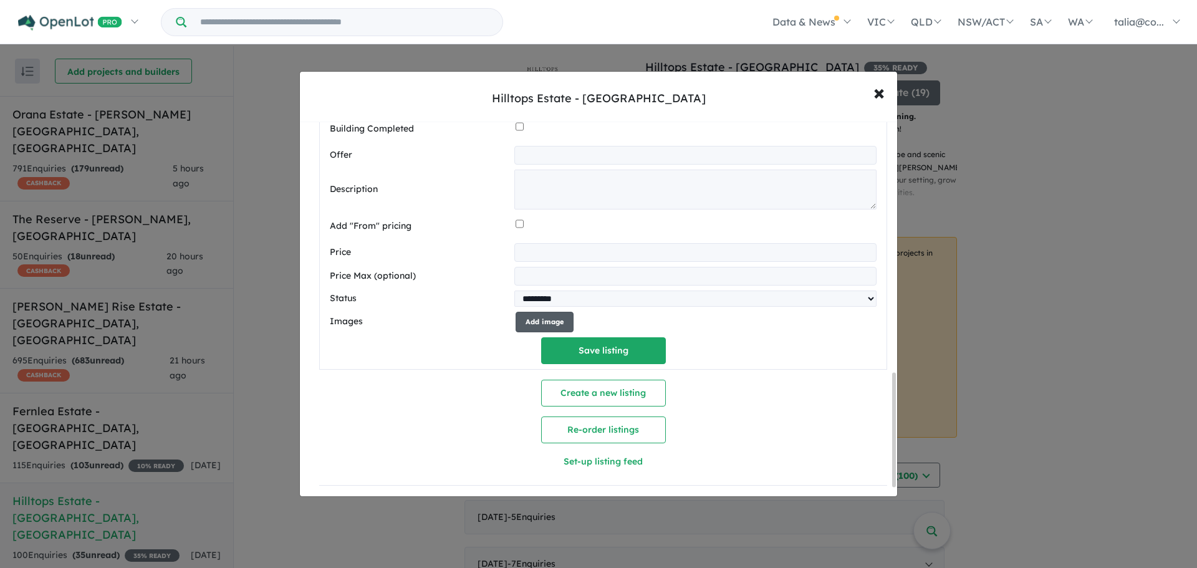
scroll to position [849, 0]
click at [541, 313] on button "Add image" at bounding box center [544, 322] width 58 height 21
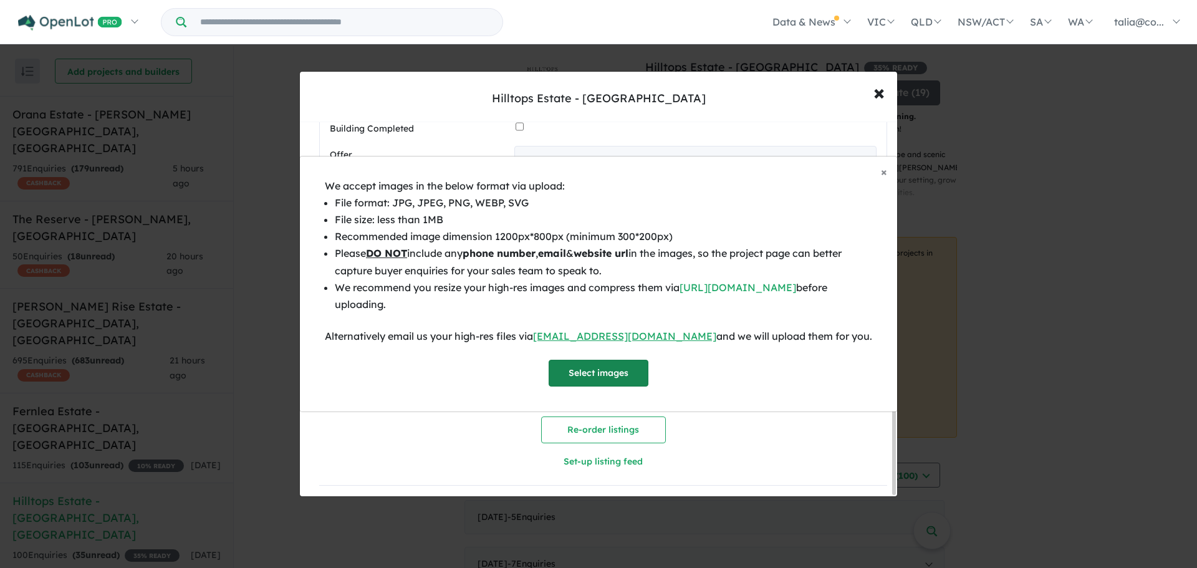
drag, startPoint x: 587, startPoint y: 352, endPoint x: 596, endPoint y: 368, distance: 19.0
click at [588, 356] on div "We accept images in the below format via upload: File format: JPG, JPEG, PNG, W…" at bounding box center [598, 282] width 547 height 209
click at [598, 373] on button "Select images" at bounding box center [598, 373] width 100 height 27
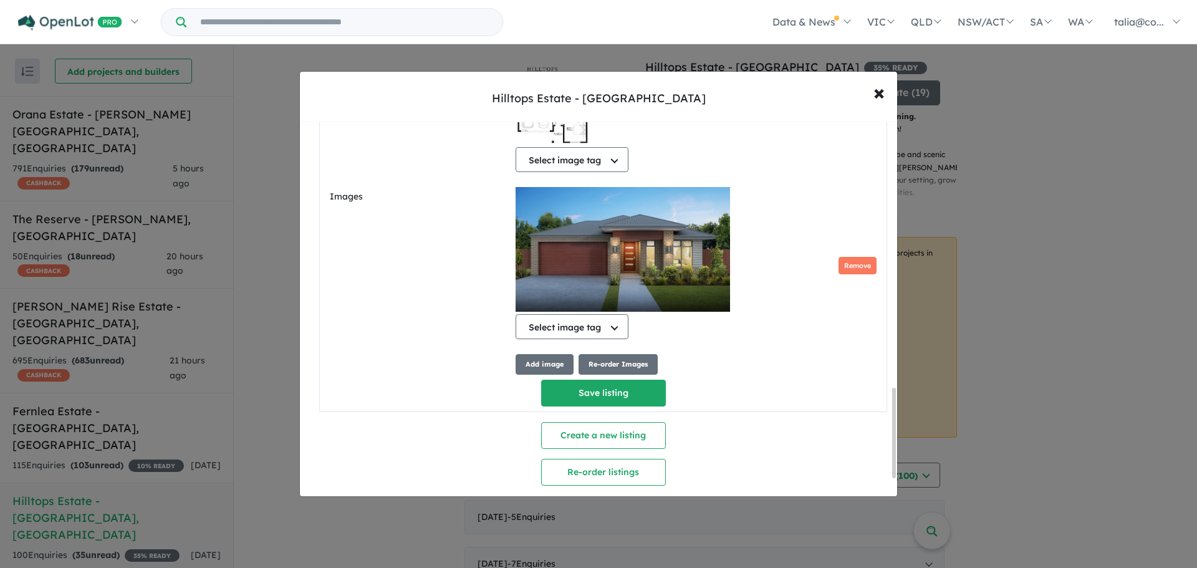
scroll to position [1061, 0]
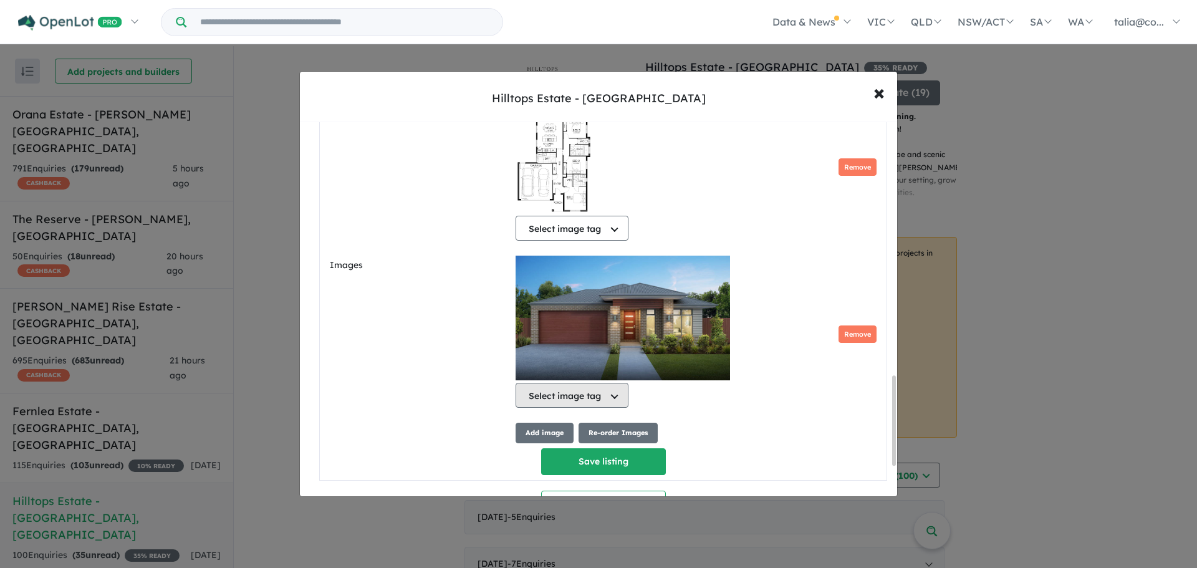
click at [600, 408] on button "Select image tag" at bounding box center [571, 395] width 113 height 25
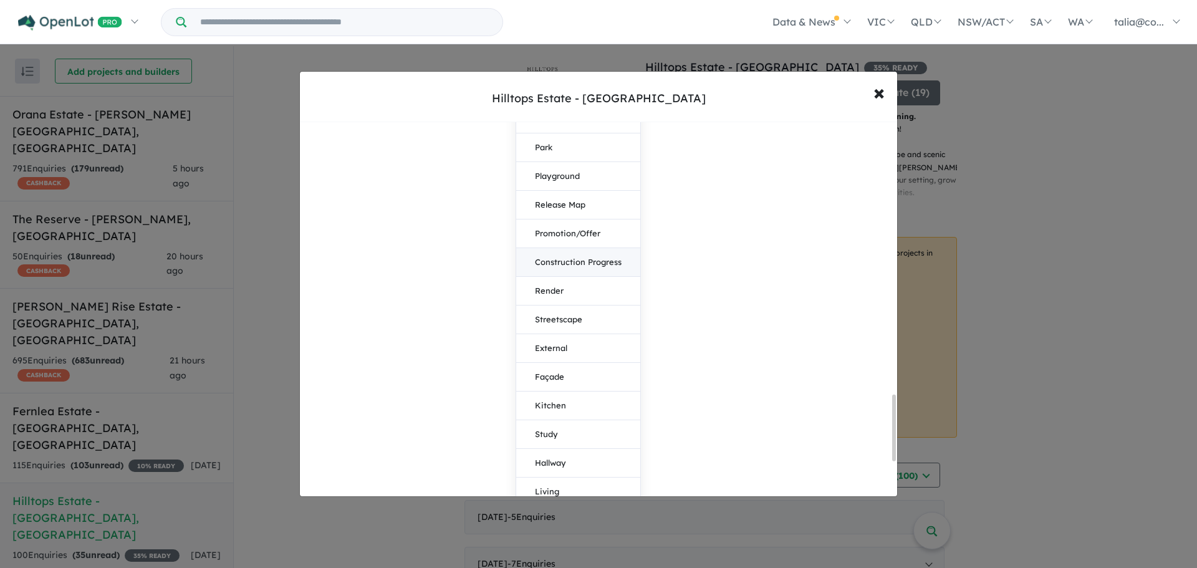
scroll to position [1559, 0]
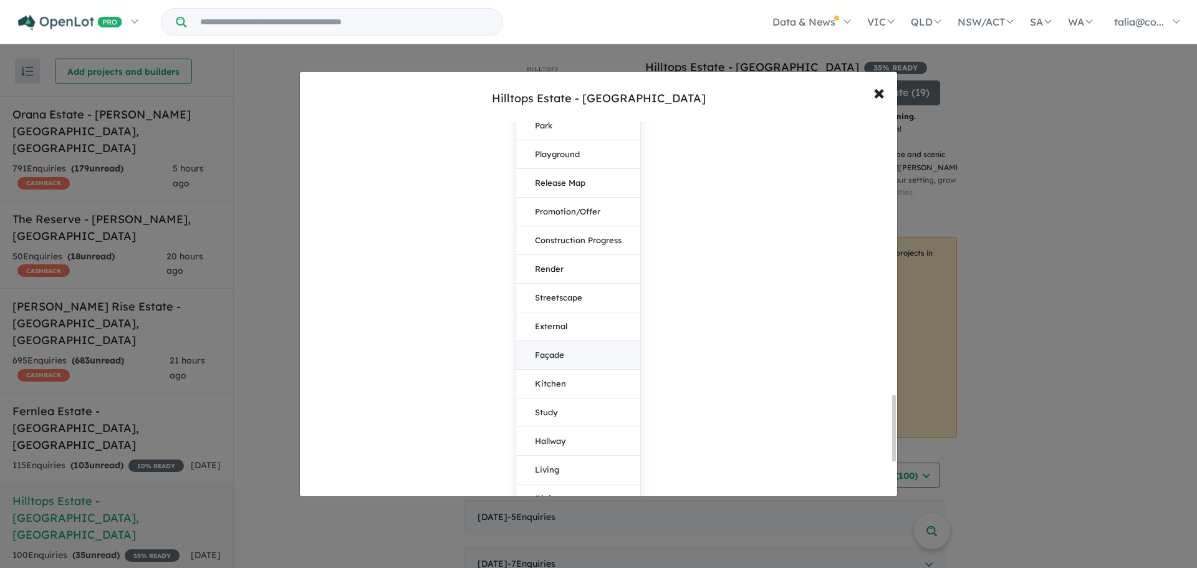
click at [571, 356] on button "Façade" at bounding box center [578, 355] width 124 height 29
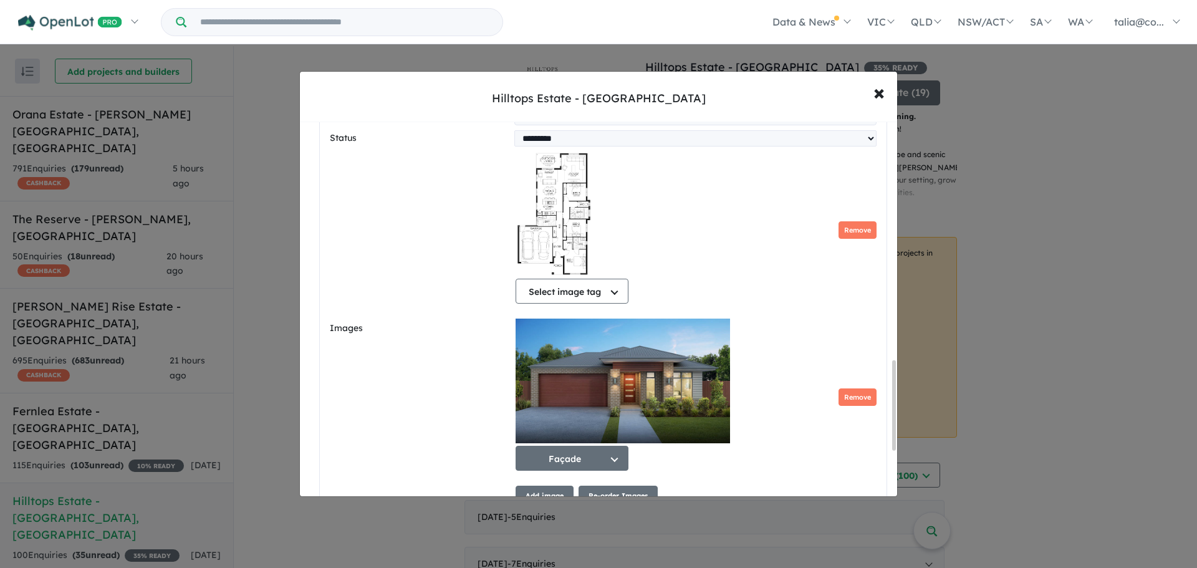
scroll to position [997, 0]
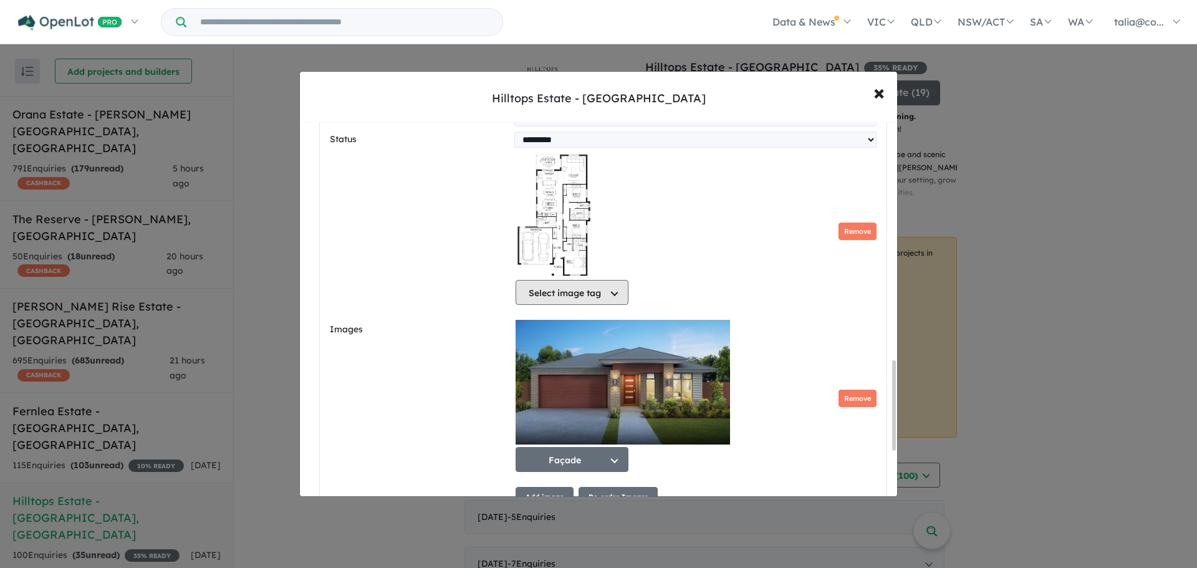
click at [568, 303] on button "Select image tag" at bounding box center [571, 292] width 113 height 25
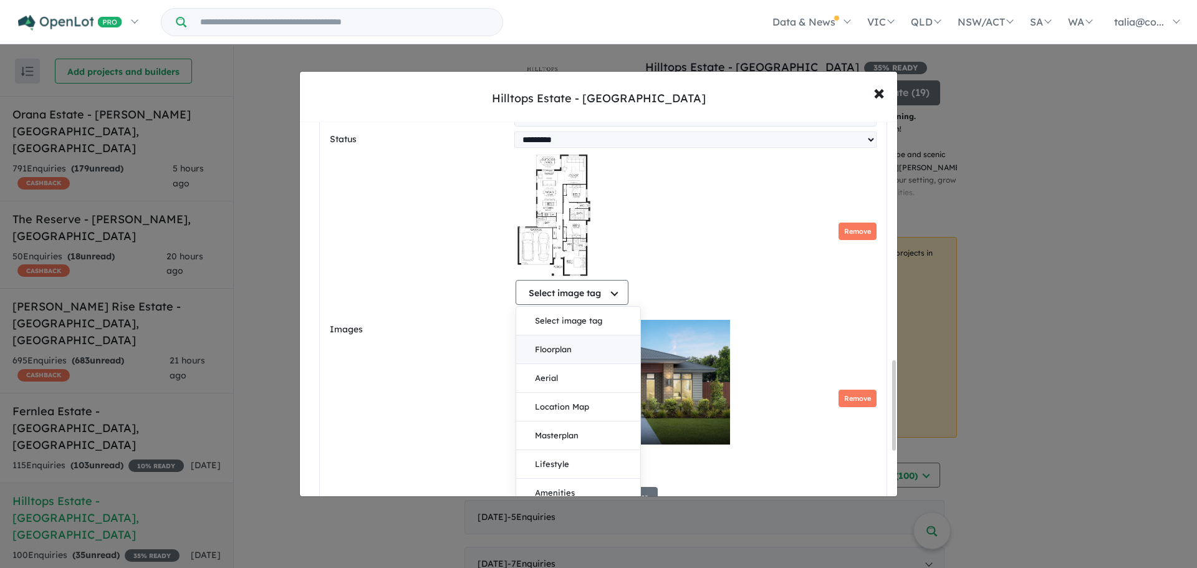
click at [565, 359] on button "Floorplan" at bounding box center [578, 349] width 124 height 29
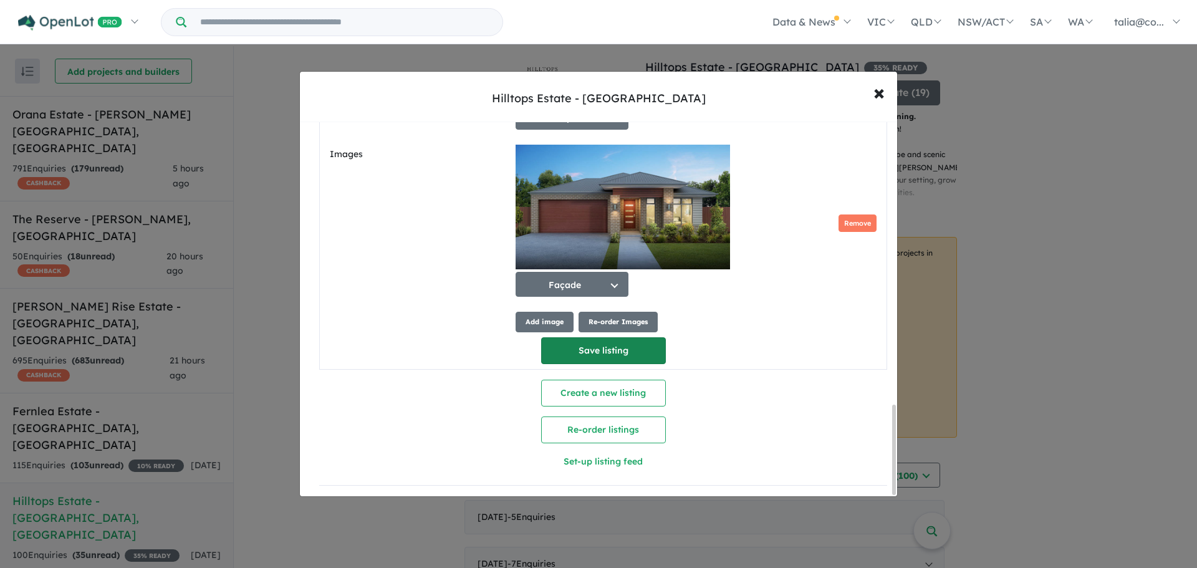
click at [585, 352] on button "Save listing" at bounding box center [603, 350] width 125 height 27
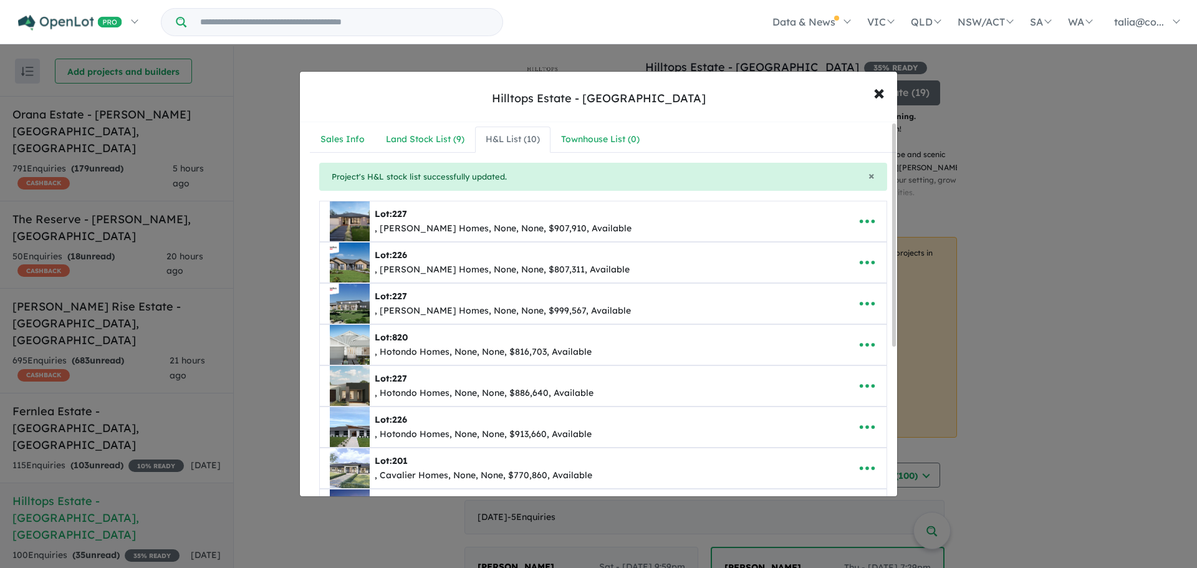
scroll to position [0, 0]
